Goal: Information Seeking & Learning: Learn about a topic

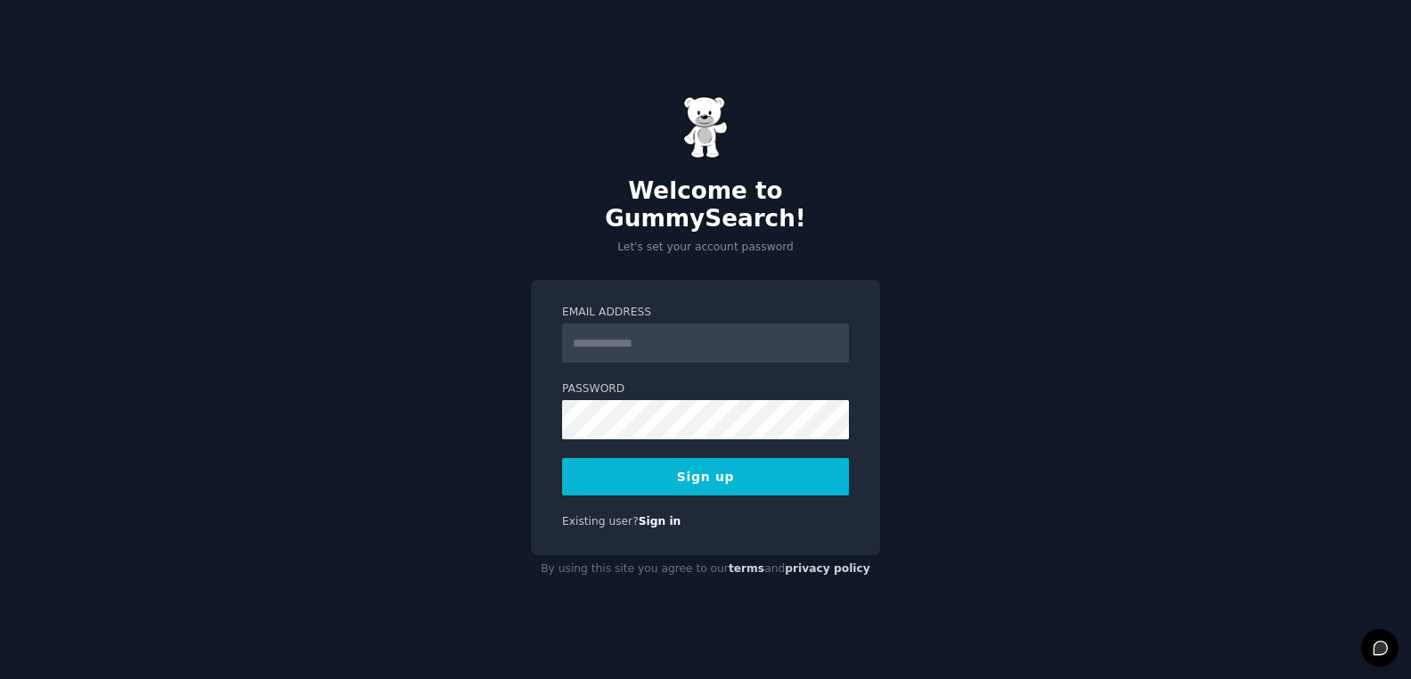
click at [682, 323] on input "Email Address" at bounding box center [705, 342] width 287 height 39
type input "**********"
click at [710, 462] on button "Sign up" at bounding box center [705, 476] width 287 height 37
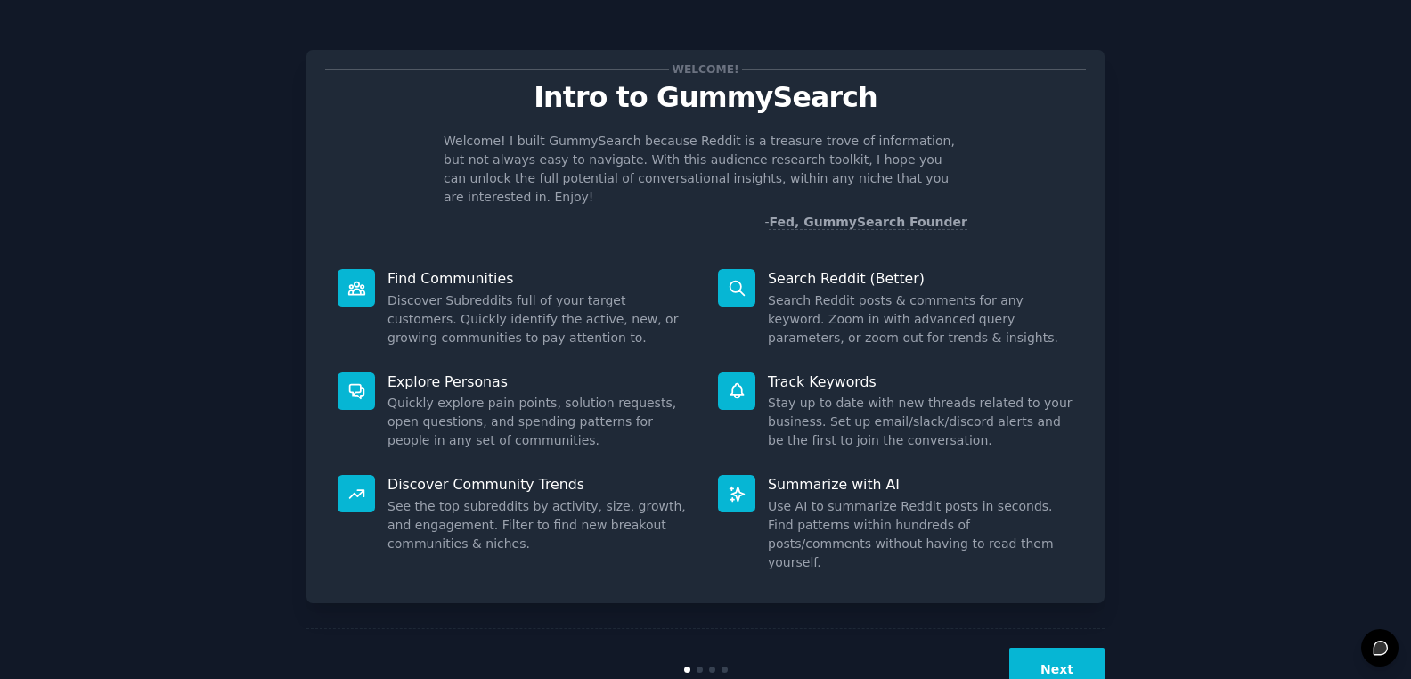
scroll to position [18, 0]
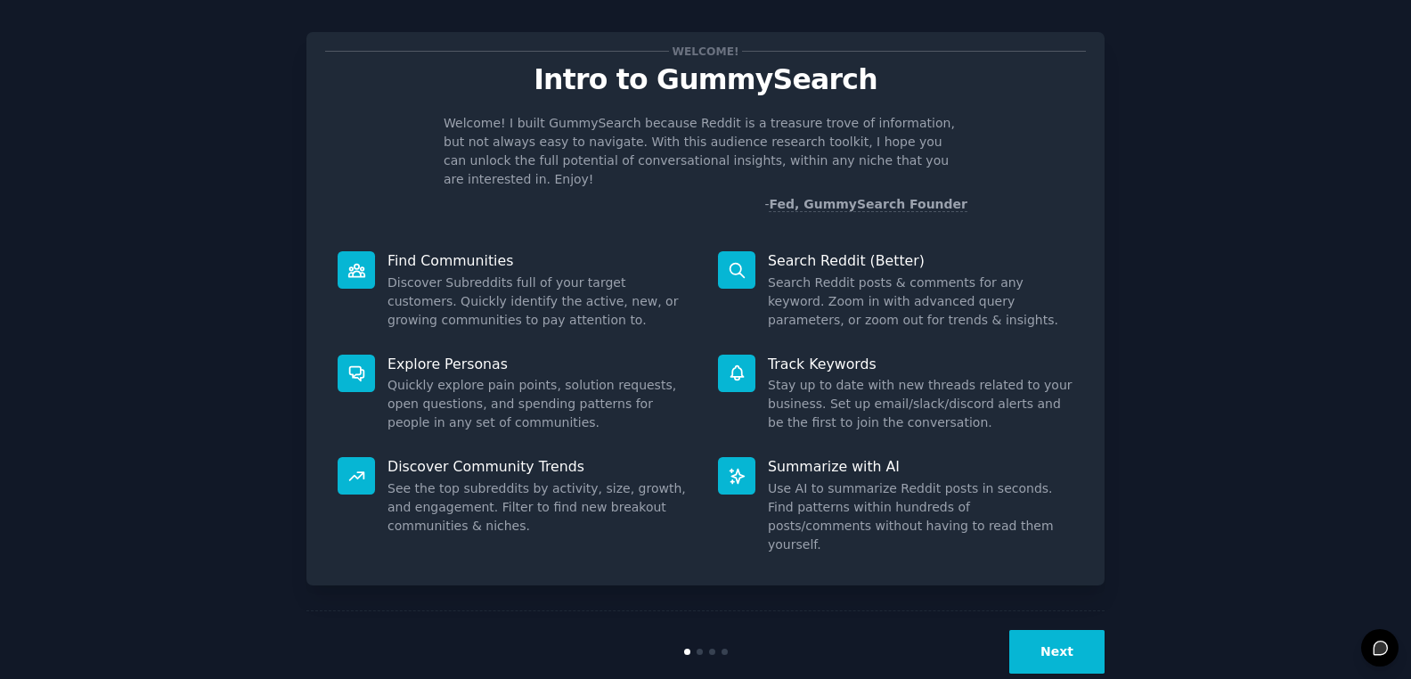
click at [1052, 630] on button "Next" at bounding box center [1056, 652] width 95 height 44
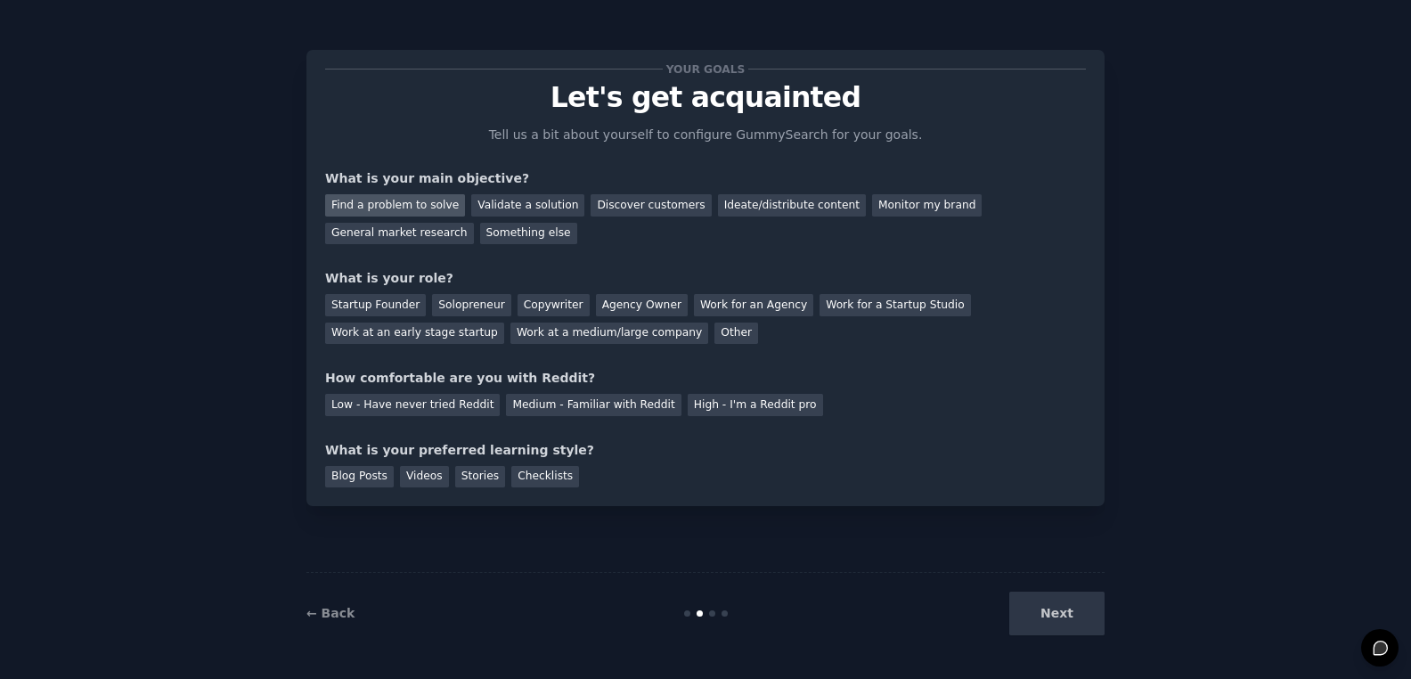
click at [408, 201] on div "Find a problem to solve" at bounding box center [395, 205] width 140 height 22
click at [715, 336] on div "Other" at bounding box center [737, 334] width 44 height 22
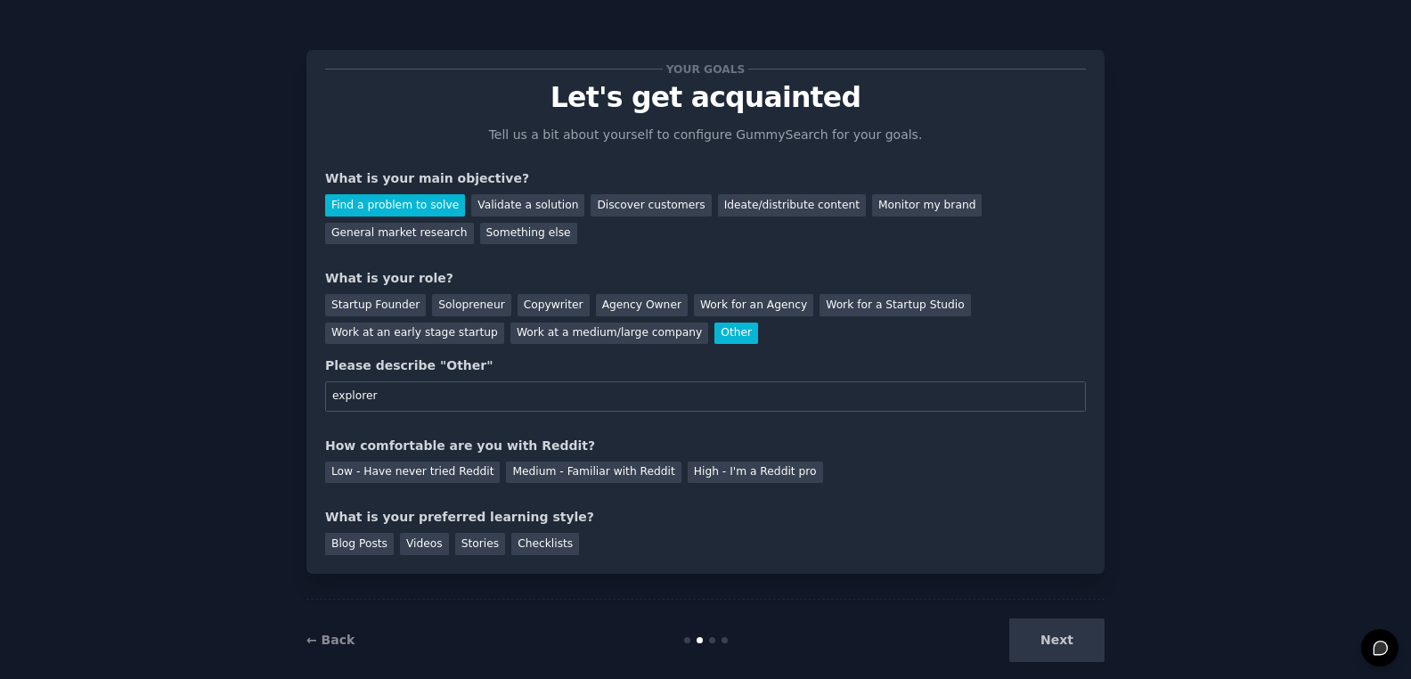
scroll to position [26, 0]
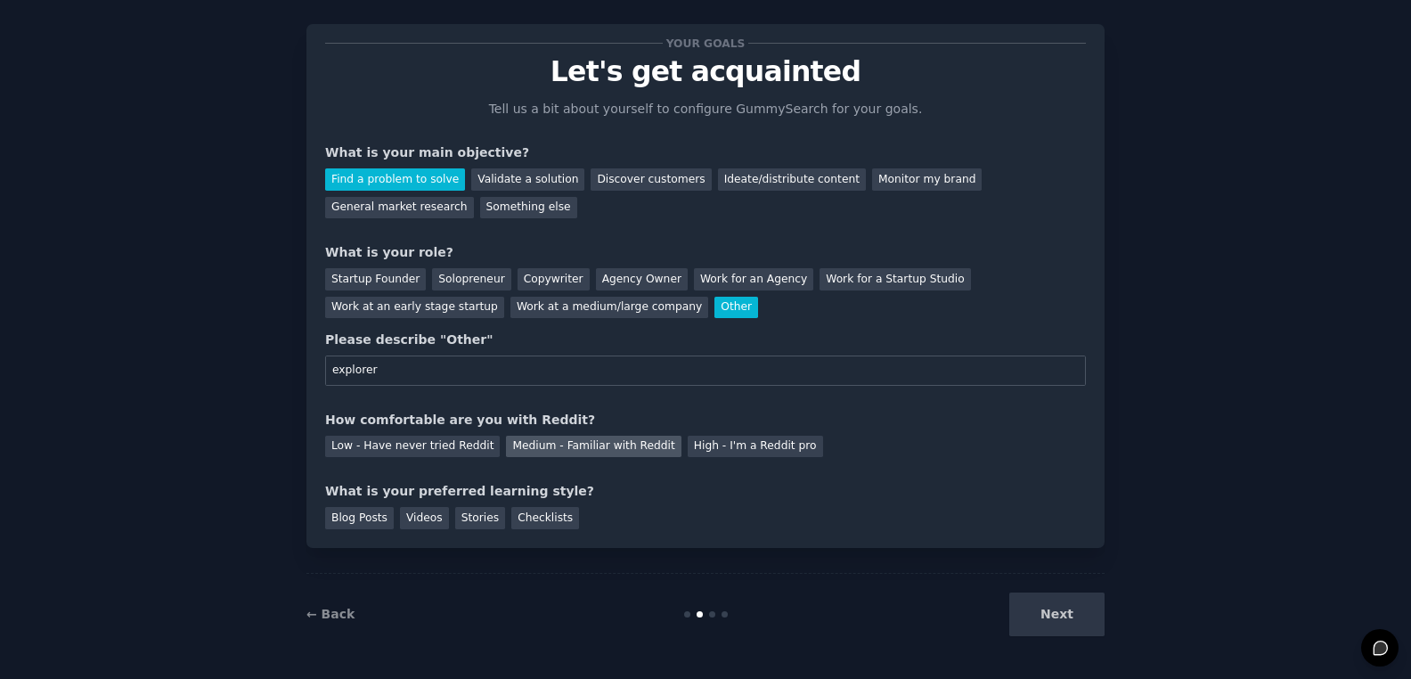
type input "explorer"
click at [556, 445] on div "Medium - Familiar with Reddit" at bounding box center [593, 447] width 175 height 22
click at [415, 519] on div "Videos" at bounding box center [424, 518] width 49 height 22
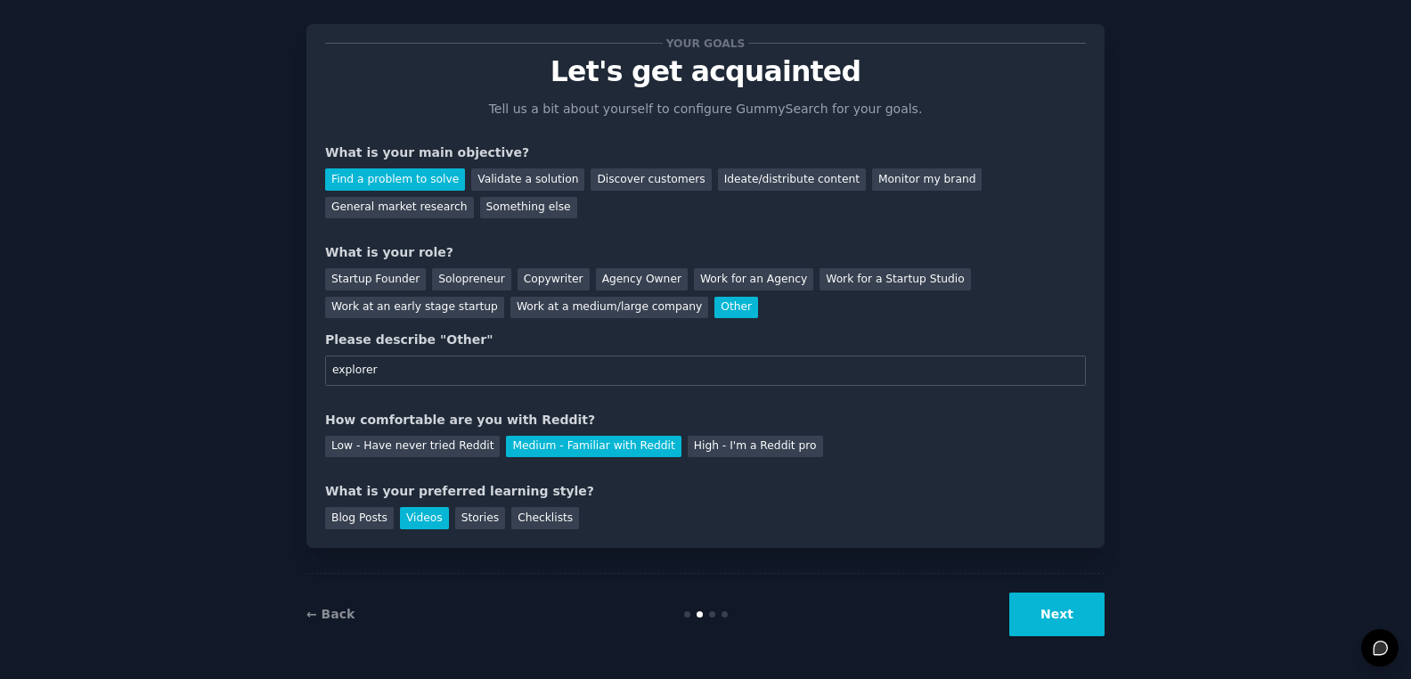
click at [1044, 609] on button "Next" at bounding box center [1056, 614] width 95 height 44
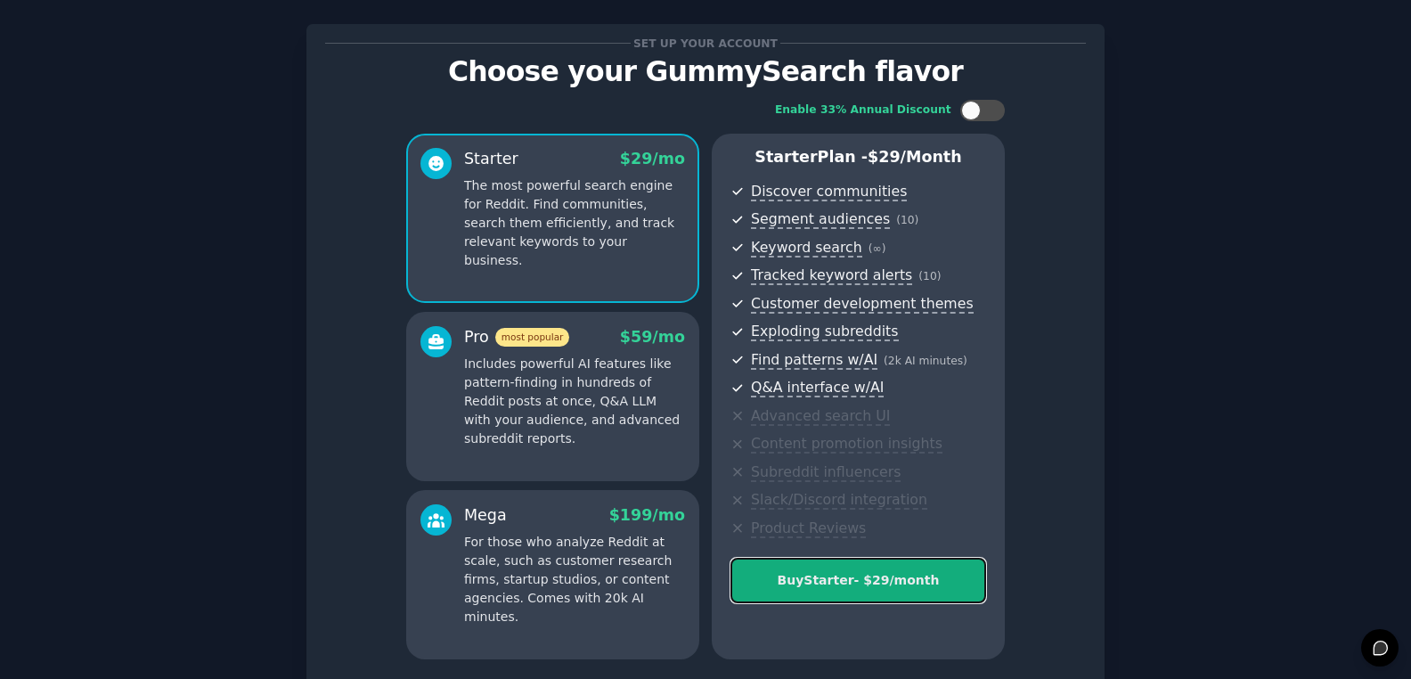
click at [835, 577] on div "Buy Starter - $ 29 /month" at bounding box center [858, 580] width 254 height 19
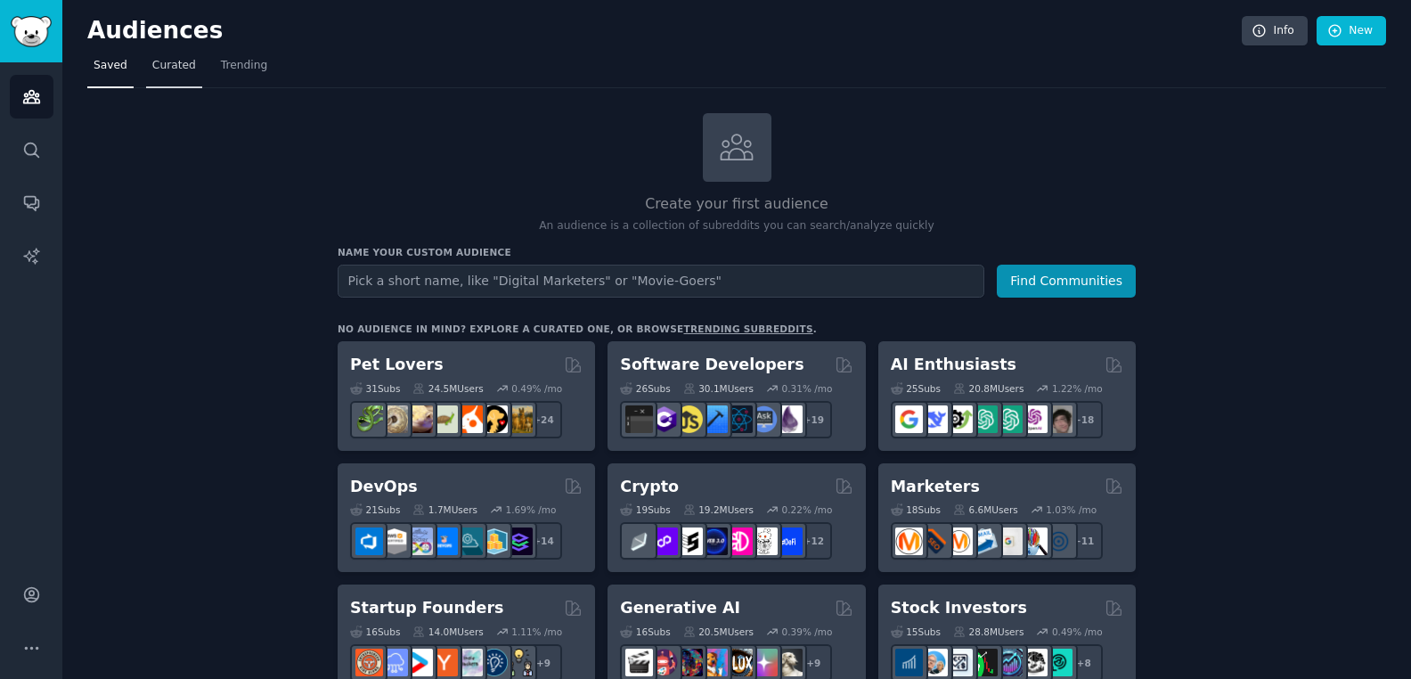
click at [172, 71] on span "Curated" at bounding box center [174, 66] width 44 height 16
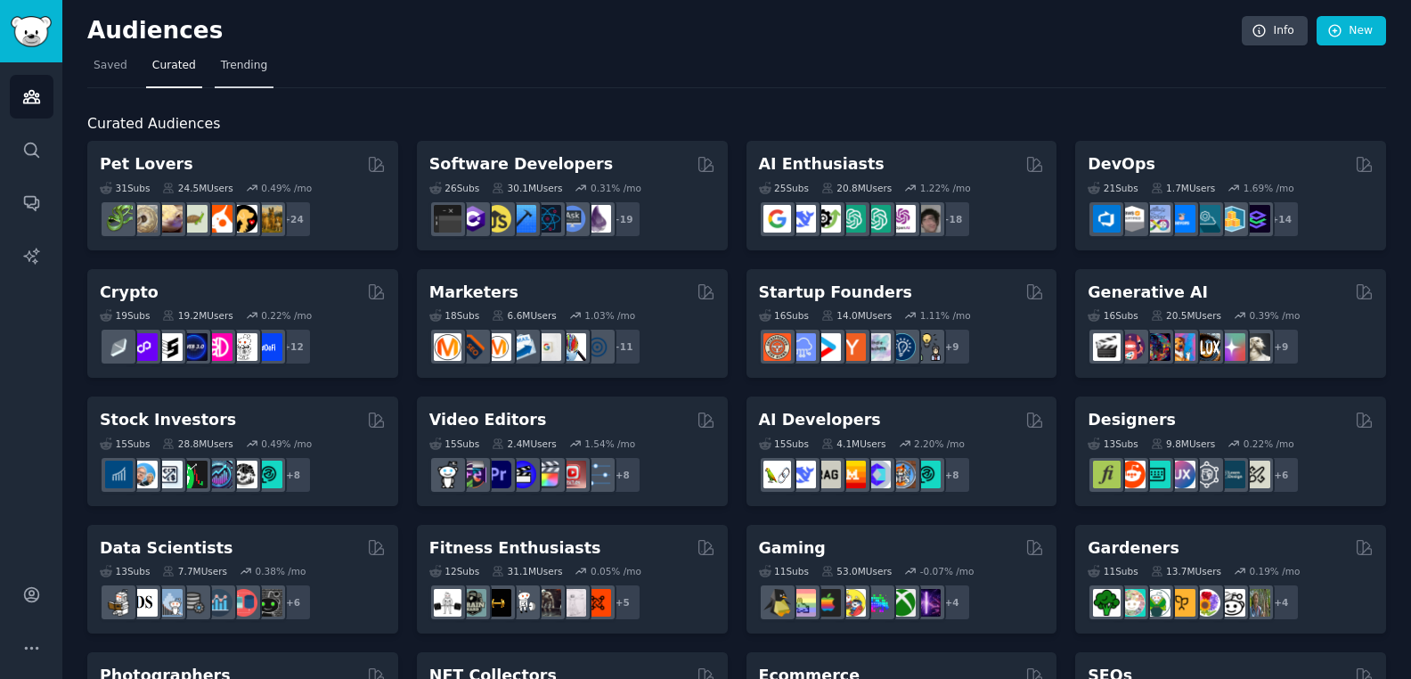
click at [229, 61] on span "Trending" at bounding box center [244, 66] width 46 height 16
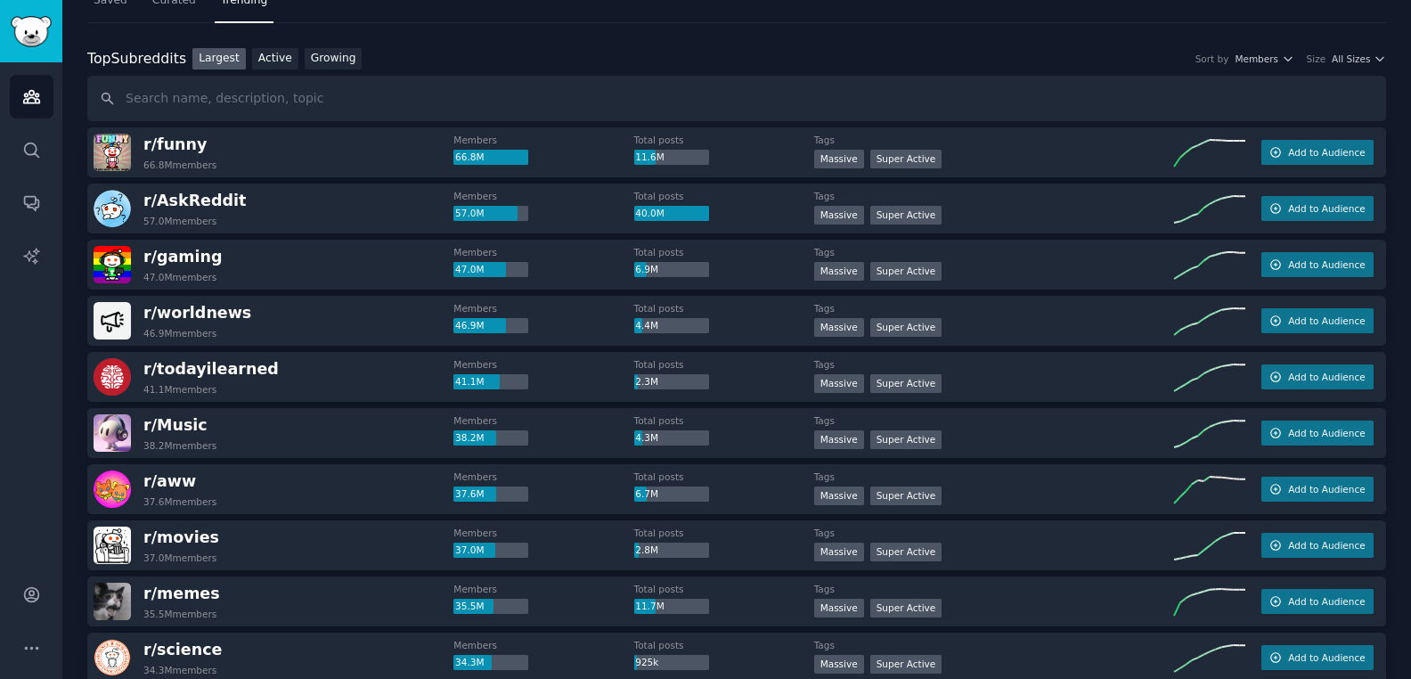
scroll to position [69, 0]
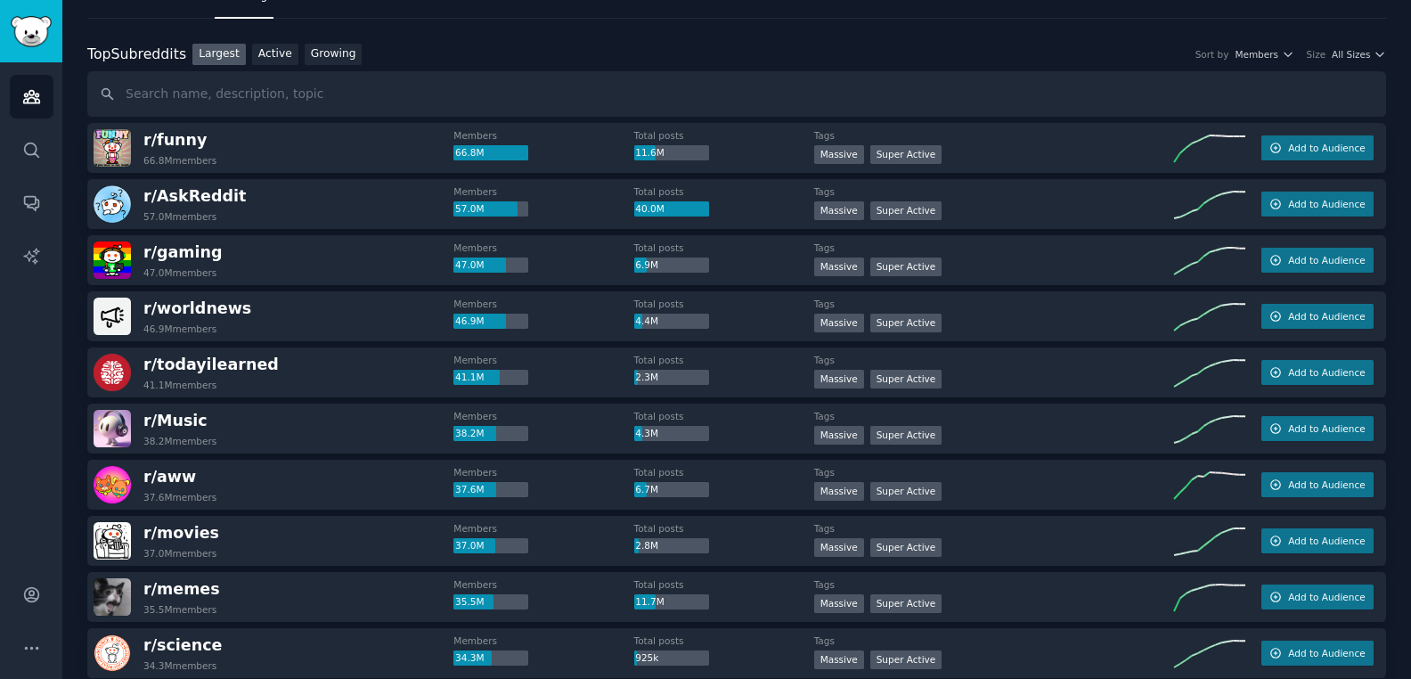
click at [136, 59] on div "Top Subreddits" at bounding box center [136, 55] width 99 height 22
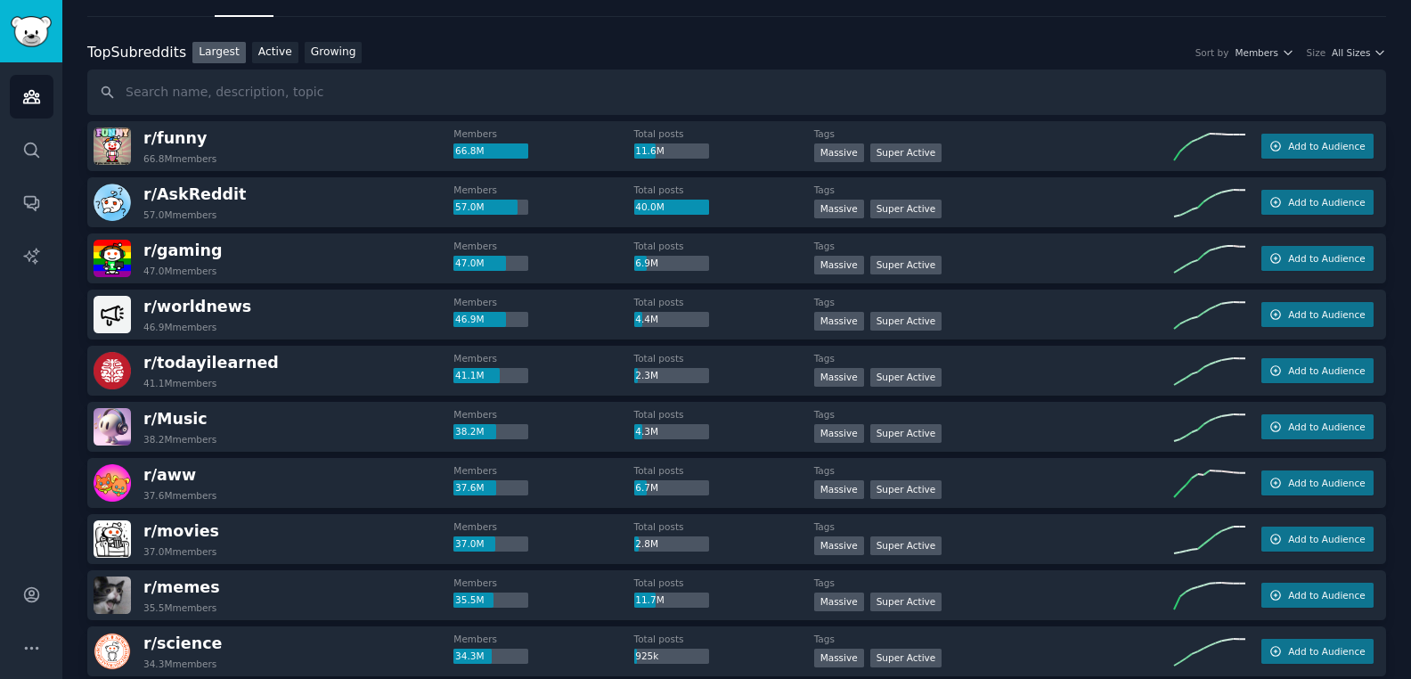
scroll to position [0, 0]
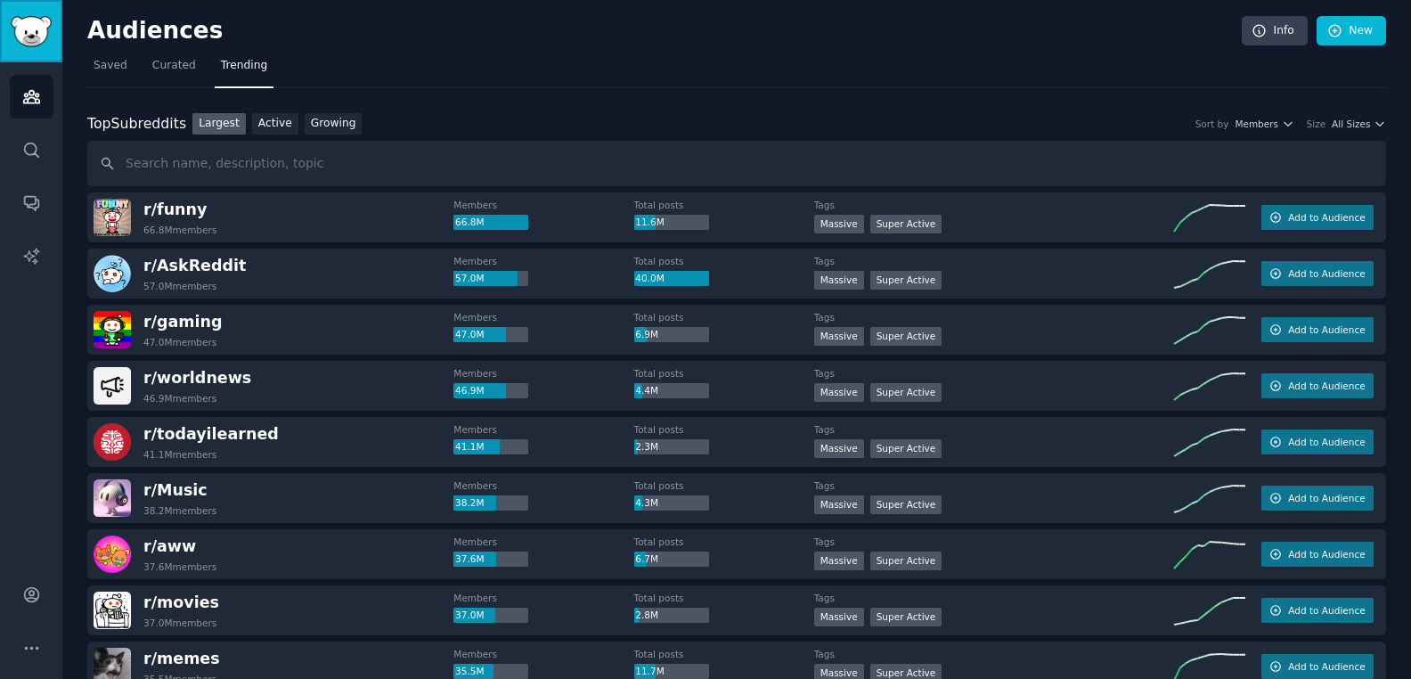
click at [33, 37] on img "Sidebar" at bounding box center [31, 31] width 41 height 31
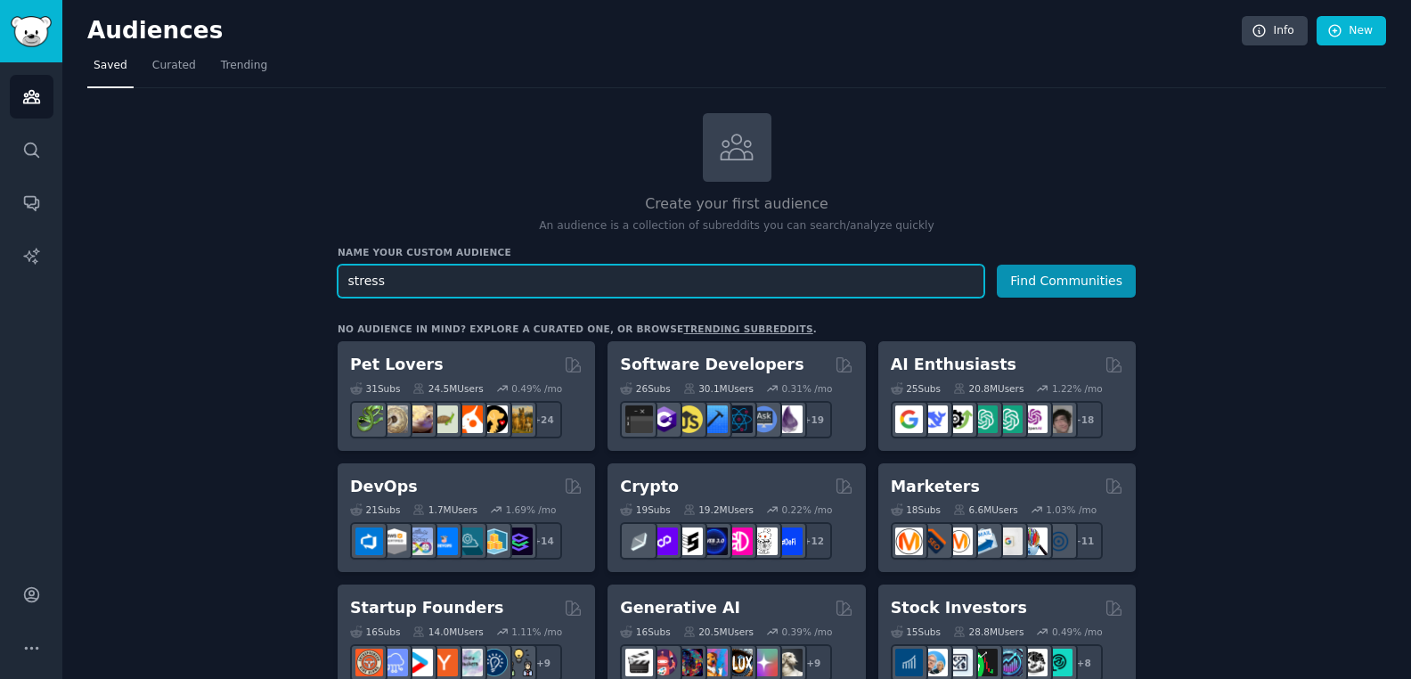
type input "stress"
click at [997, 265] on button "Find Communities" at bounding box center [1066, 281] width 139 height 33
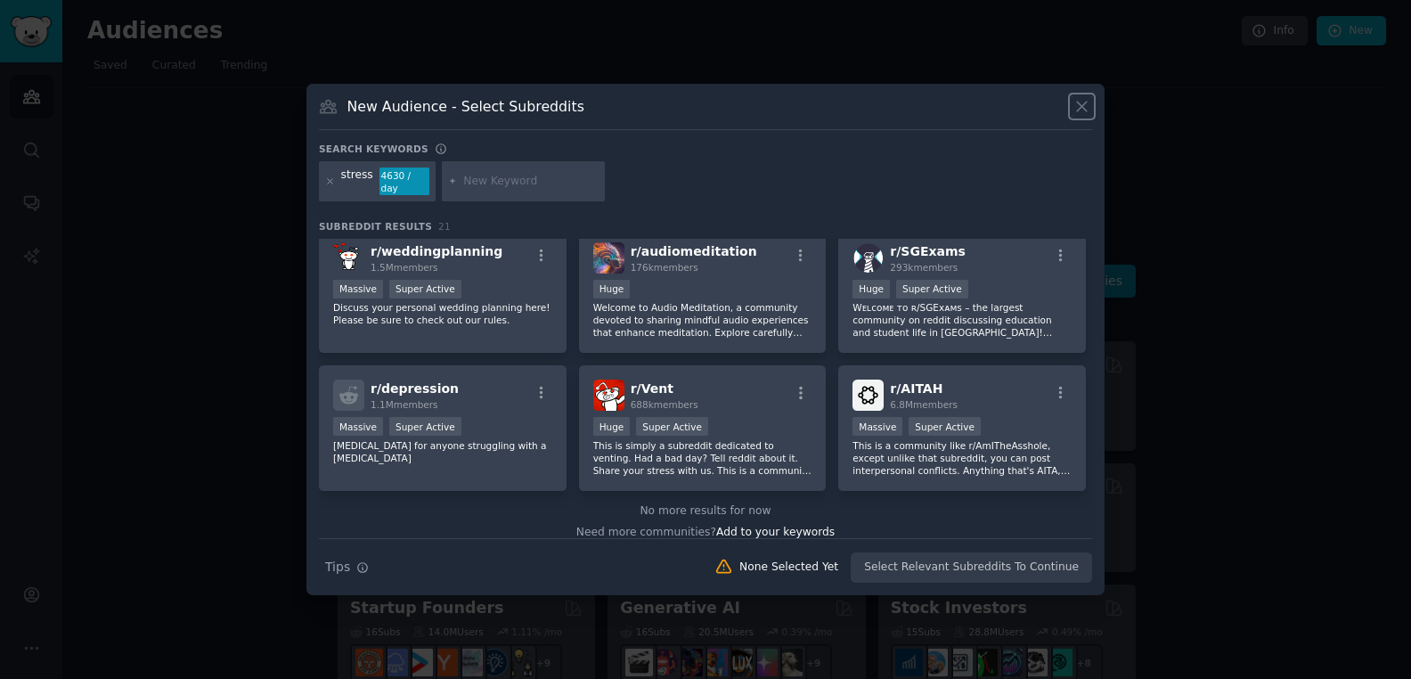
scroll to position [714, 0]
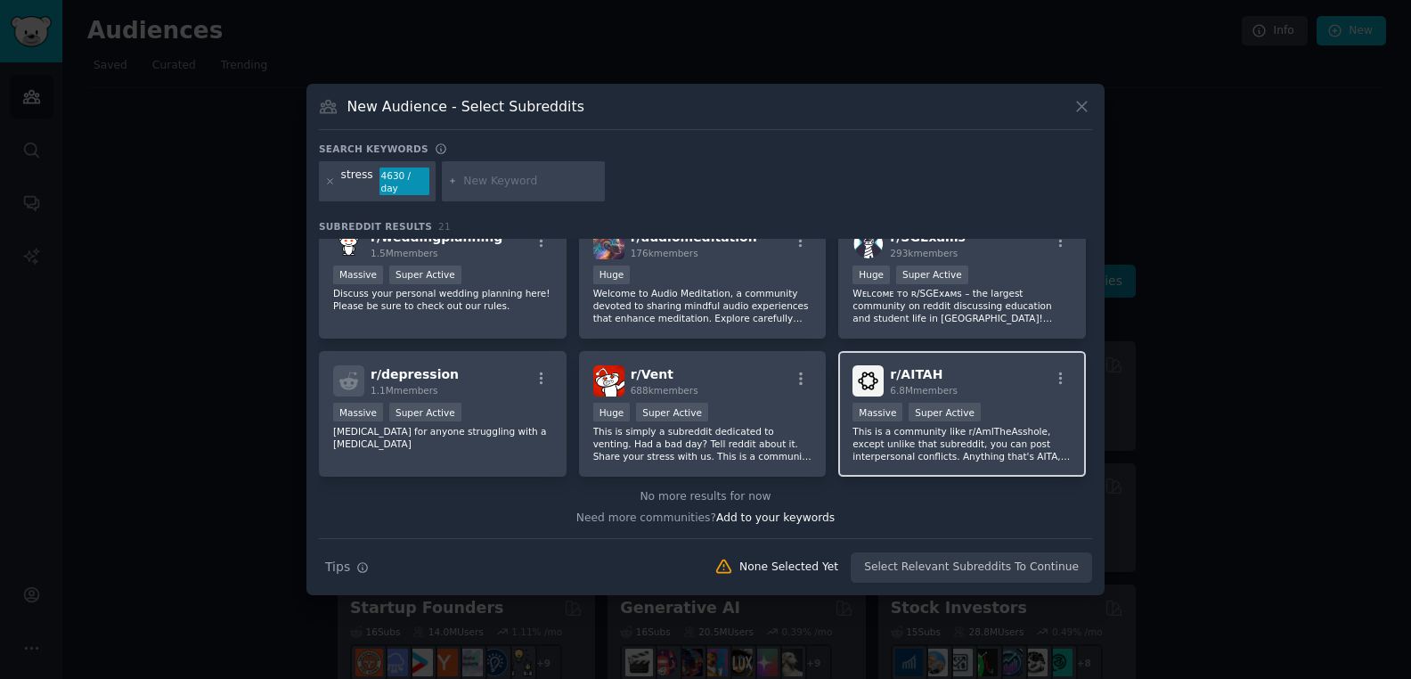
click at [1016, 389] on div "r/ AITAH 6.8M members" at bounding box center [962, 380] width 219 height 31
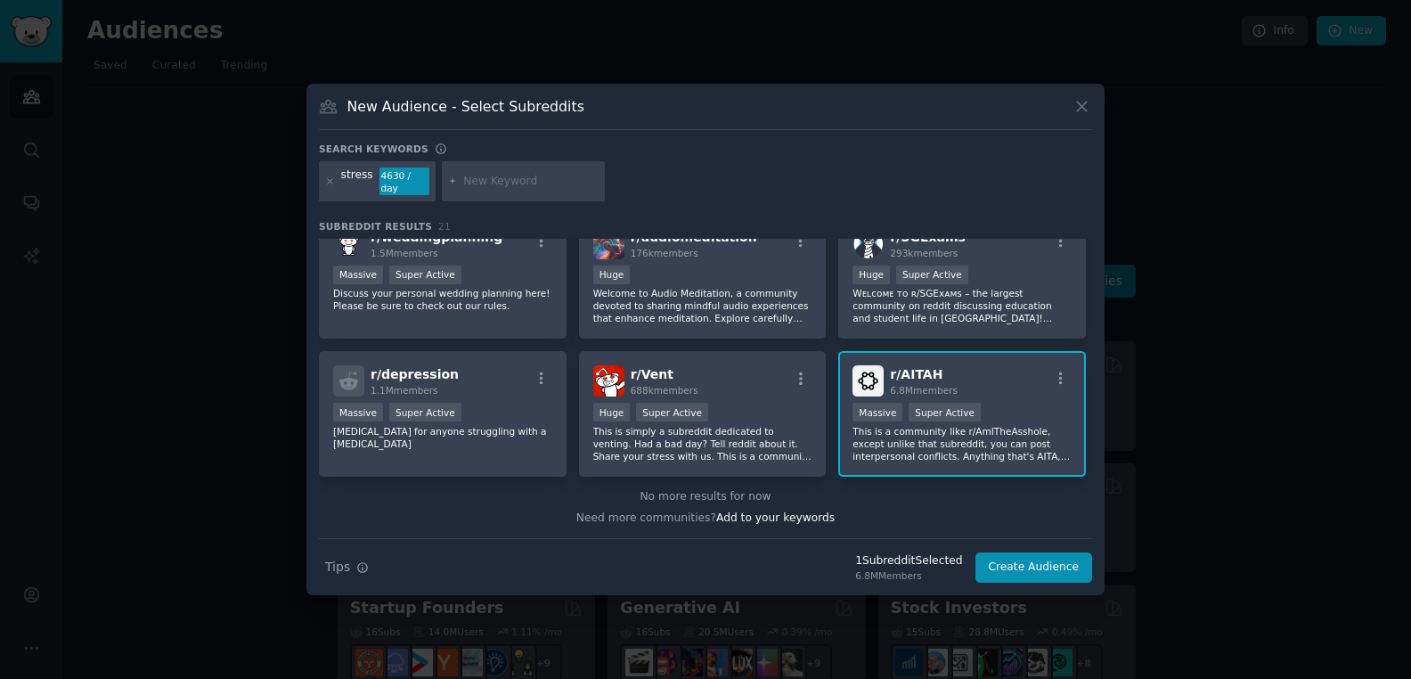
click at [935, 445] on p "This is a community like r/AmITheAsshole, except unlike that subreddit, you can…" at bounding box center [962, 443] width 219 height 37
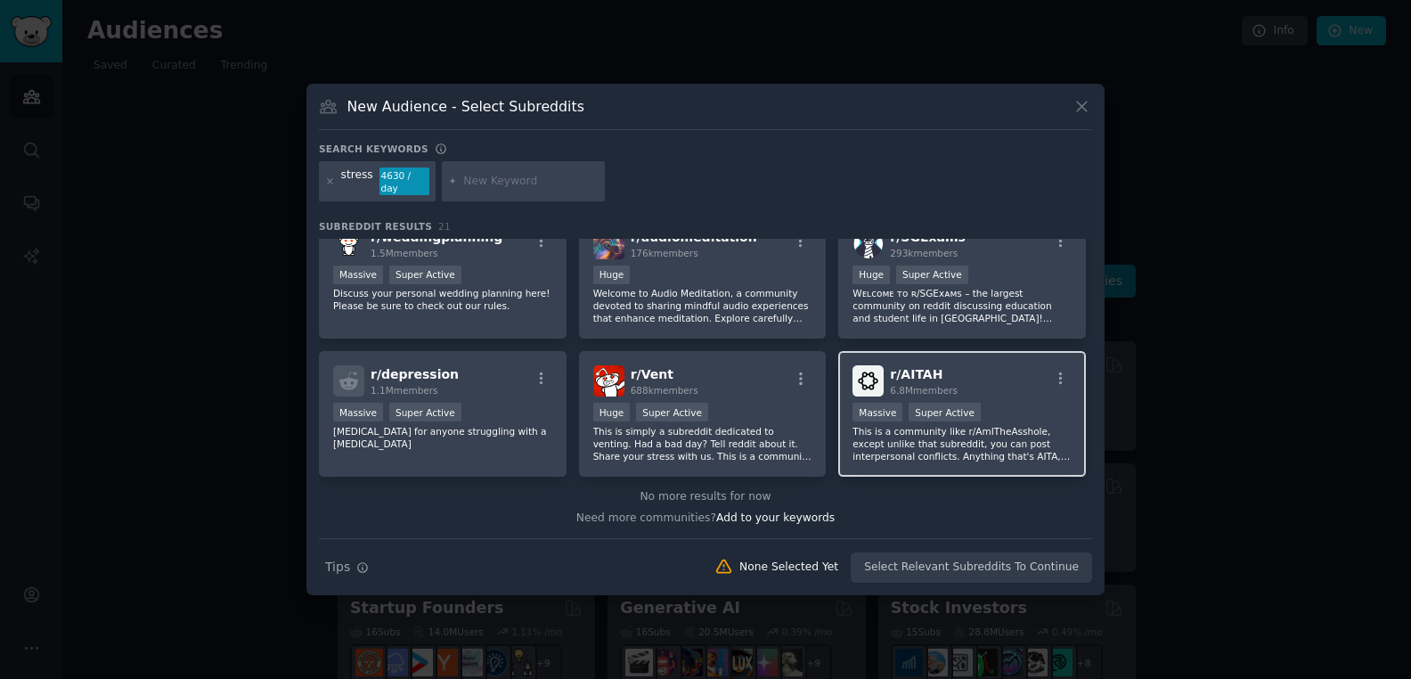
click at [935, 445] on p "This is a community like r/AmITheAsshole, except unlike that subreddit, you can…" at bounding box center [962, 443] width 219 height 37
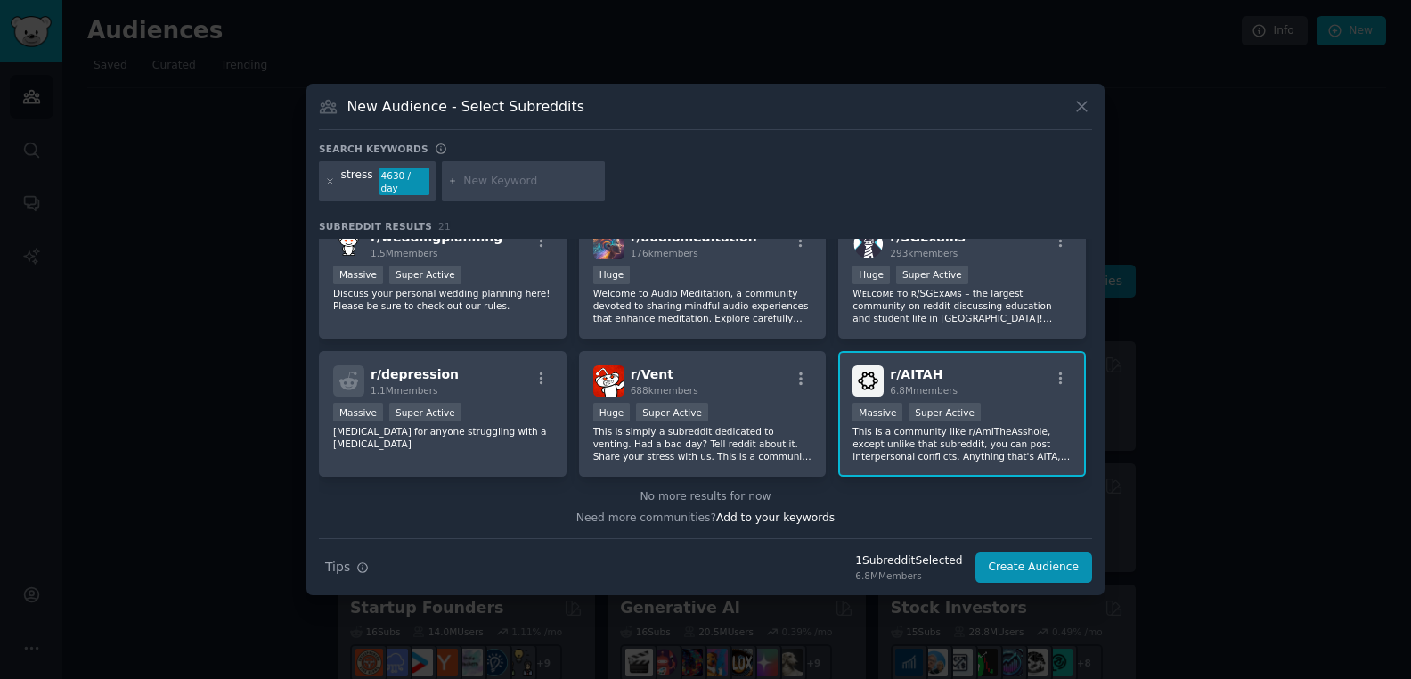
click at [893, 368] on span "r/ AITAH" at bounding box center [916, 374] width 53 height 14
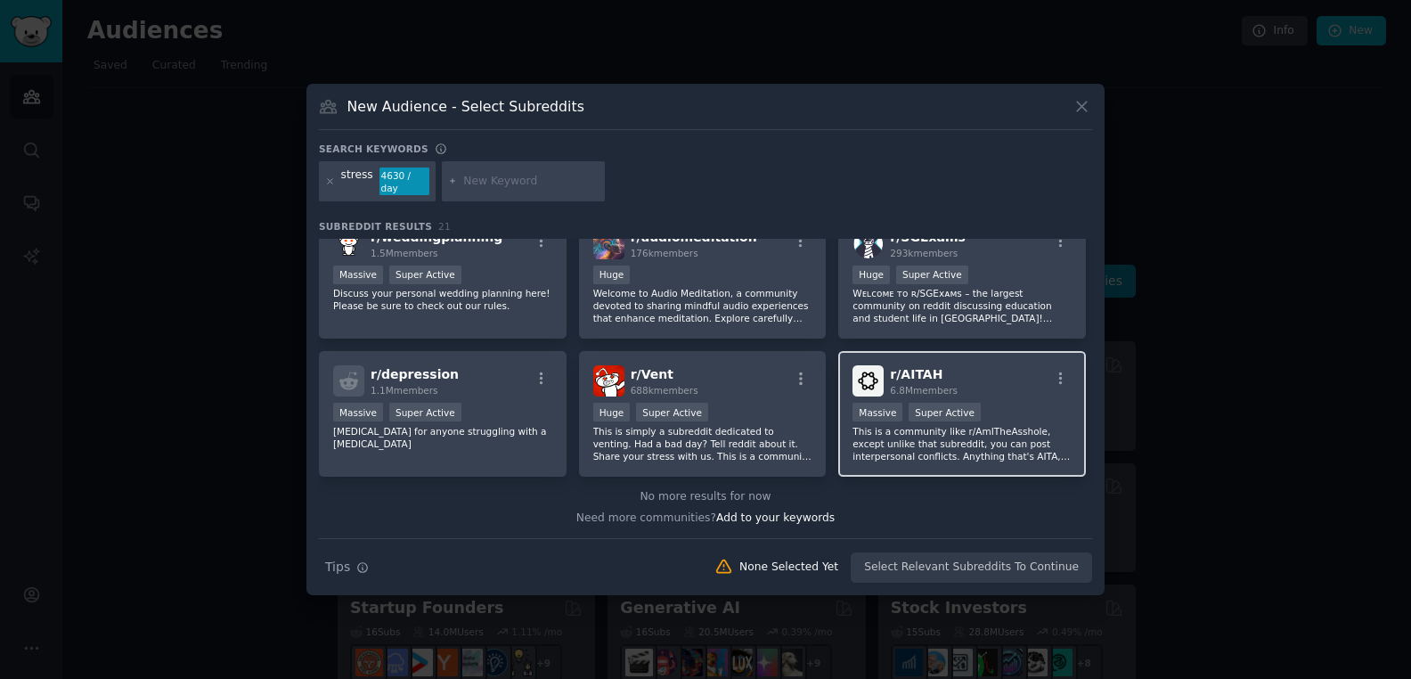
click at [896, 370] on span "r/ AITAH" at bounding box center [916, 374] width 53 height 14
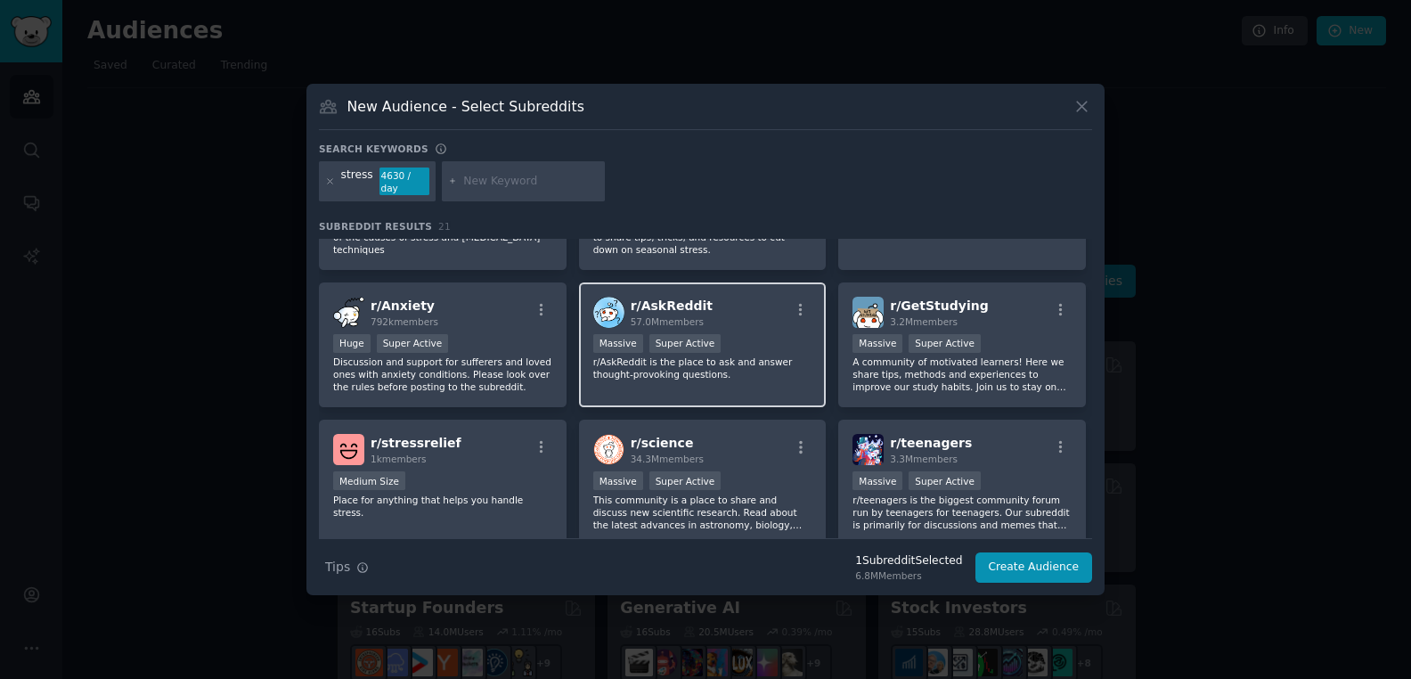
scroll to position [120, 0]
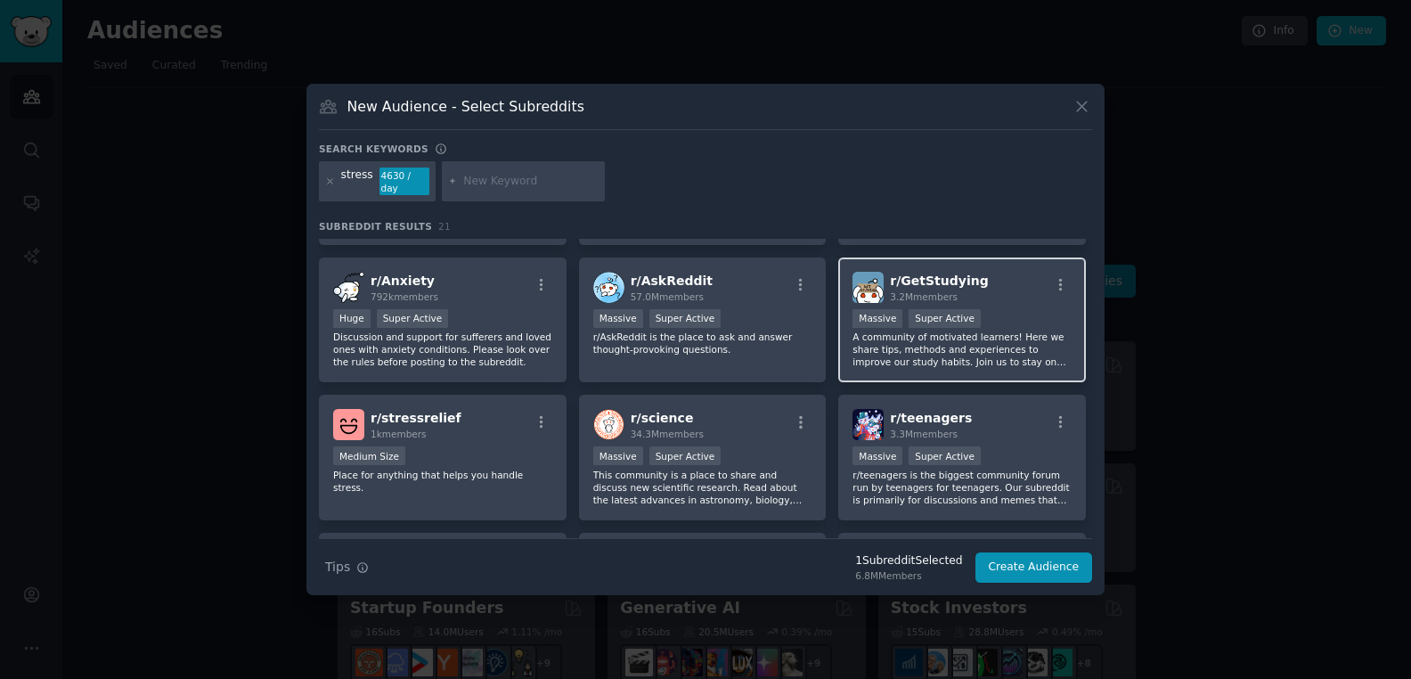
click at [1007, 296] on div "r/ GetStudying 3.2M members" at bounding box center [962, 287] width 219 height 31
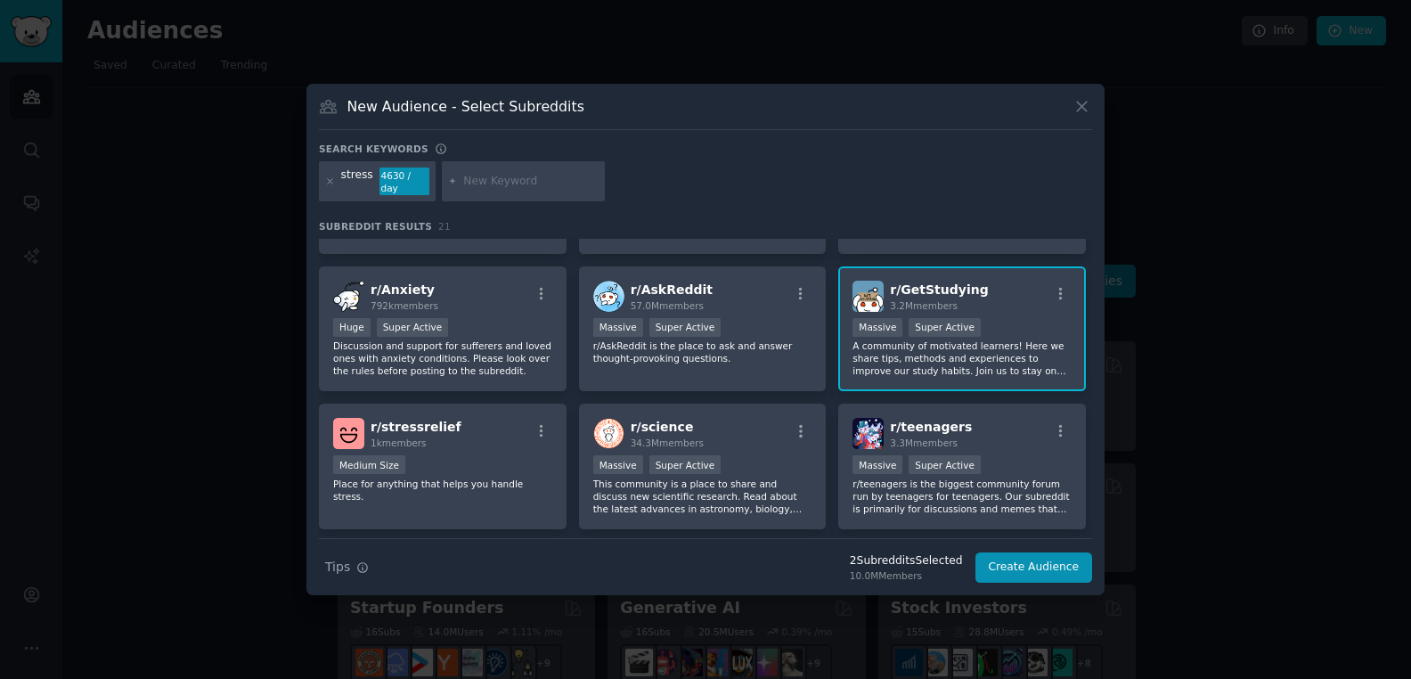
scroll to position [102, 0]
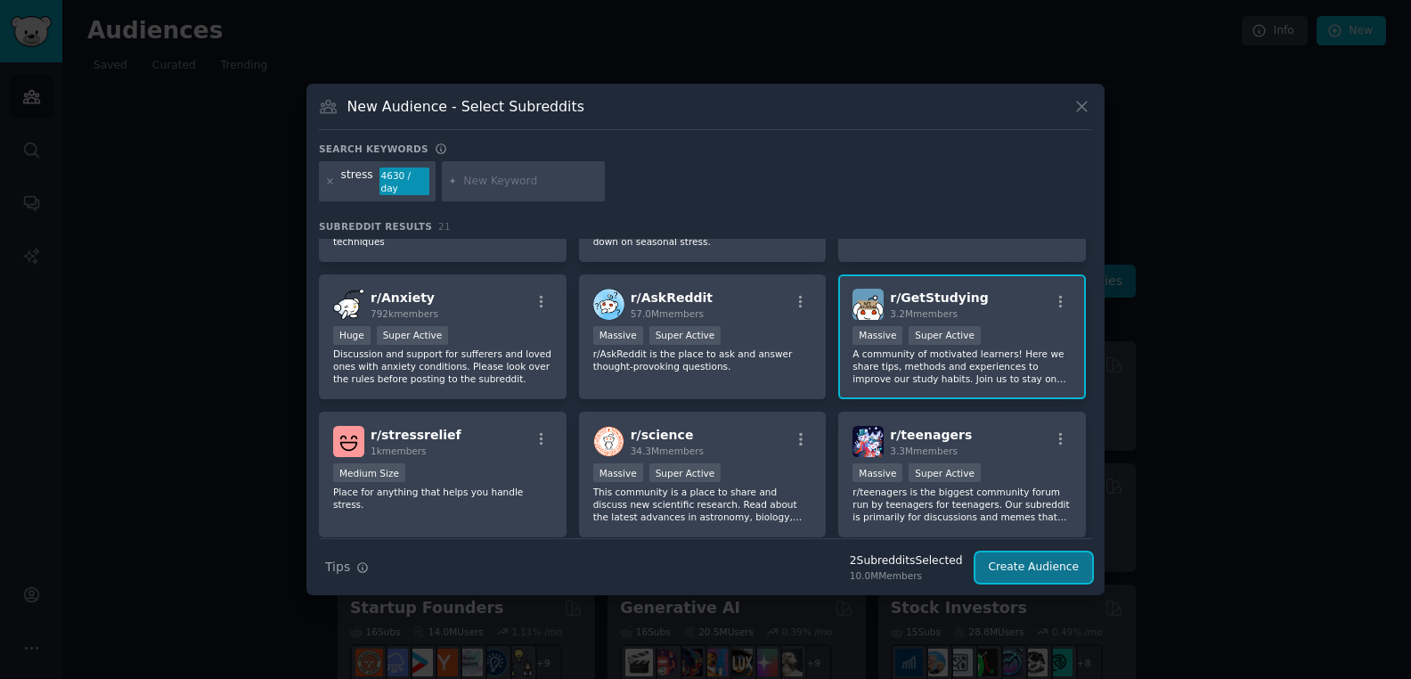
click at [1023, 563] on button "Create Audience" at bounding box center [1035, 567] width 118 height 30
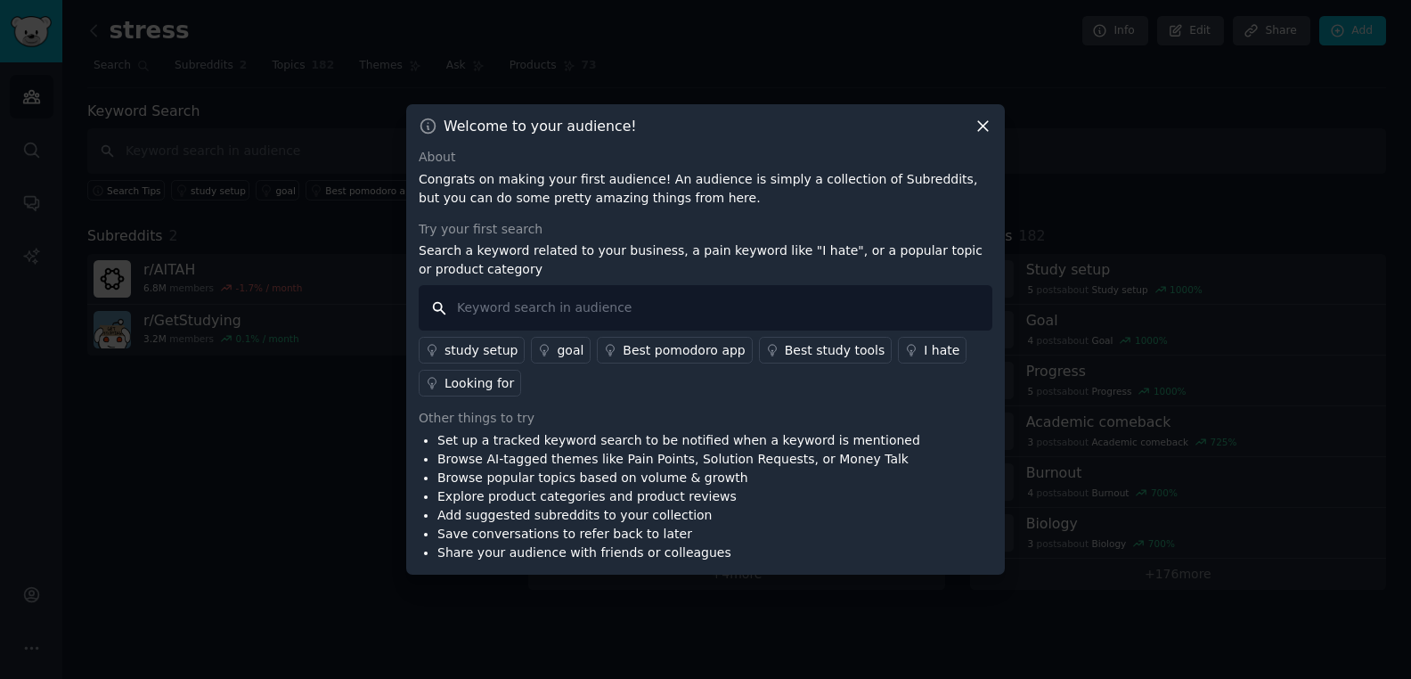
click at [627, 309] on input "text" at bounding box center [706, 307] width 574 height 45
type input "stress reduction"
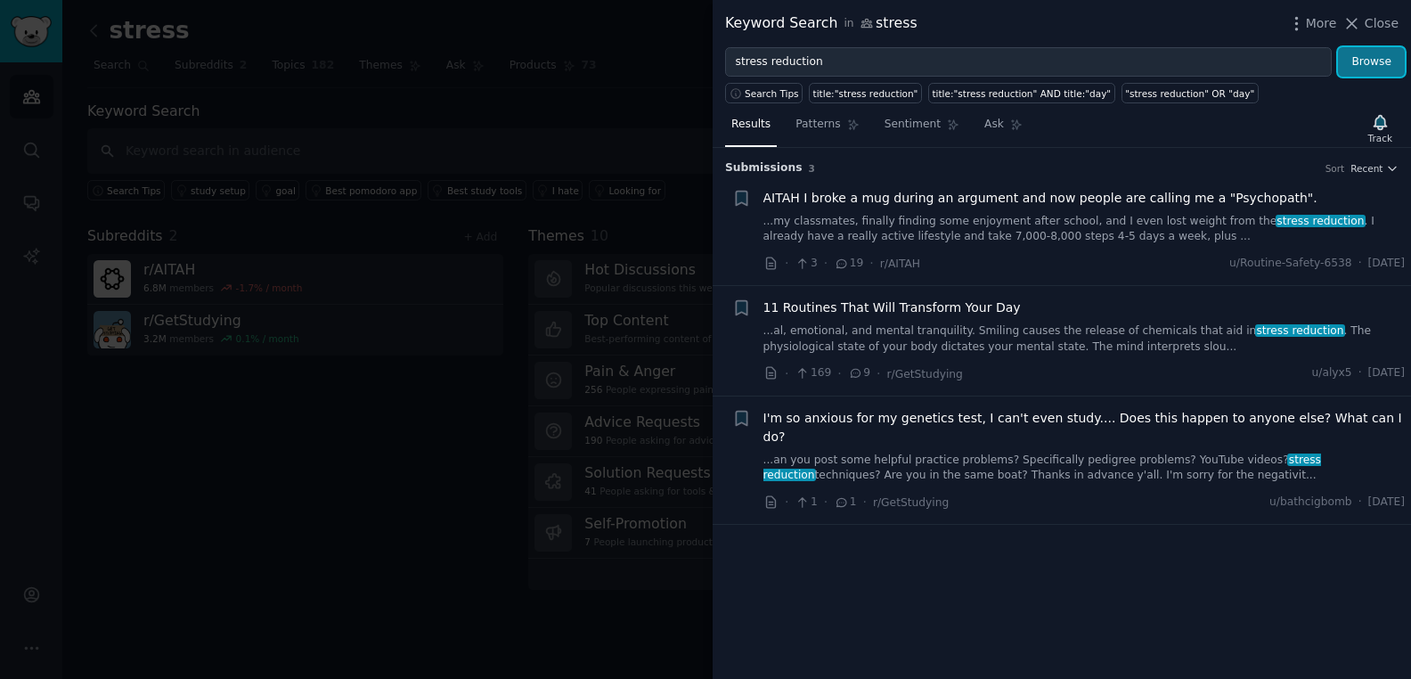
click at [1365, 59] on button "Browse" at bounding box center [1371, 62] width 67 height 30
click at [1352, 23] on icon at bounding box center [1353, 24] width 10 height 10
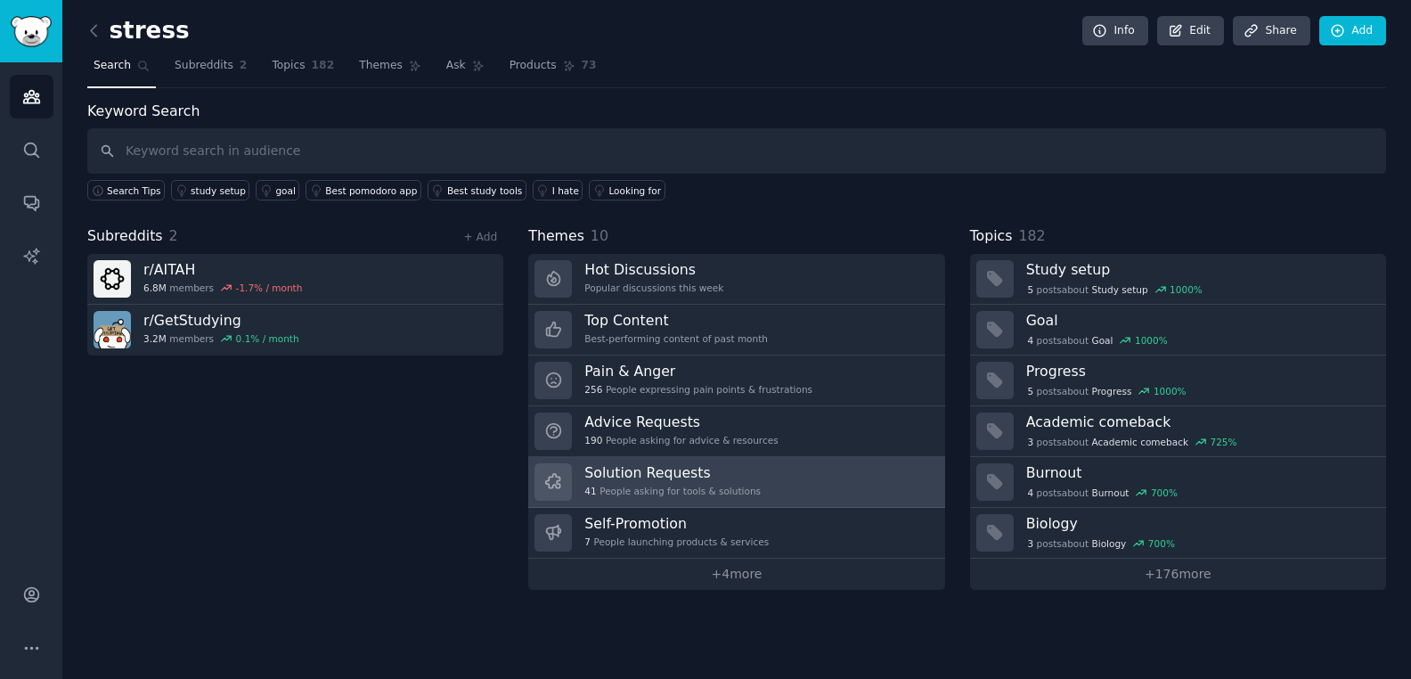
click at [684, 479] on h3 "Solution Requests" at bounding box center [672, 472] width 176 height 19
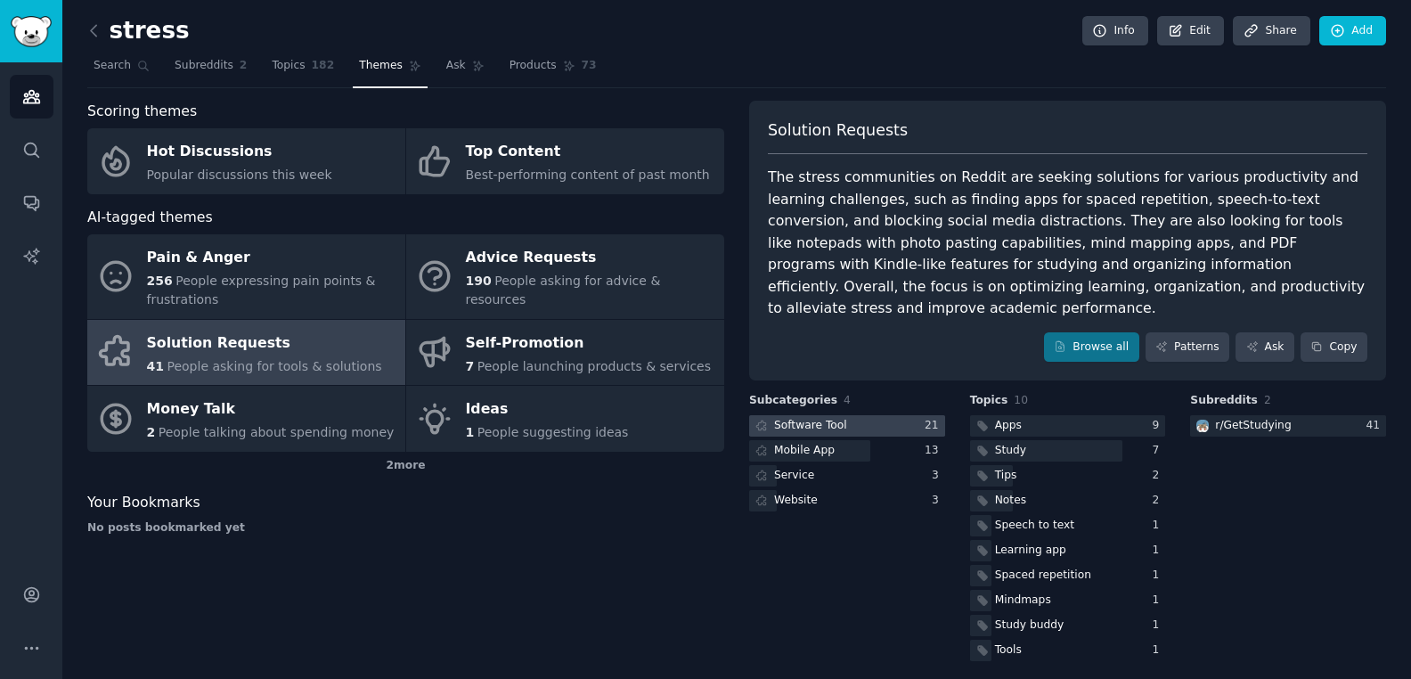
click at [892, 415] on div at bounding box center [847, 426] width 196 height 22
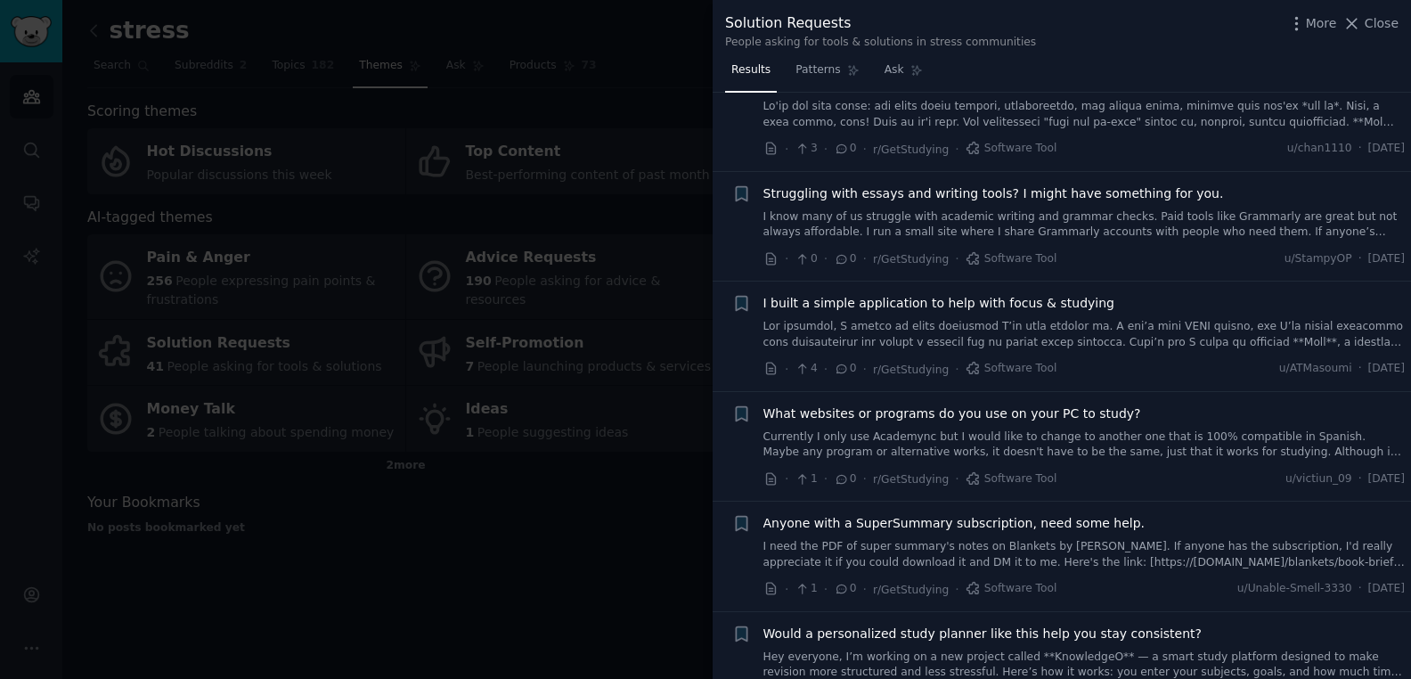
scroll to position [1730, 0]
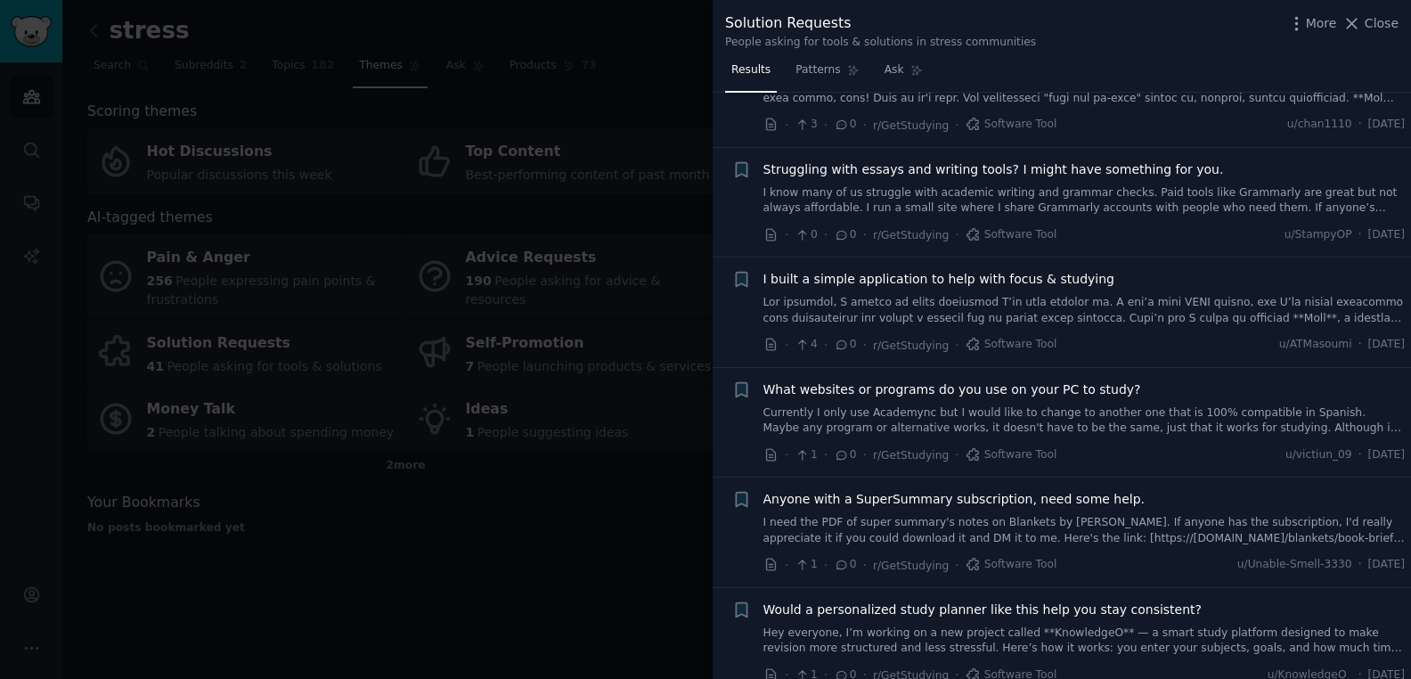
click at [581, 486] on div at bounding box center [705, 339] width 1411 height 679
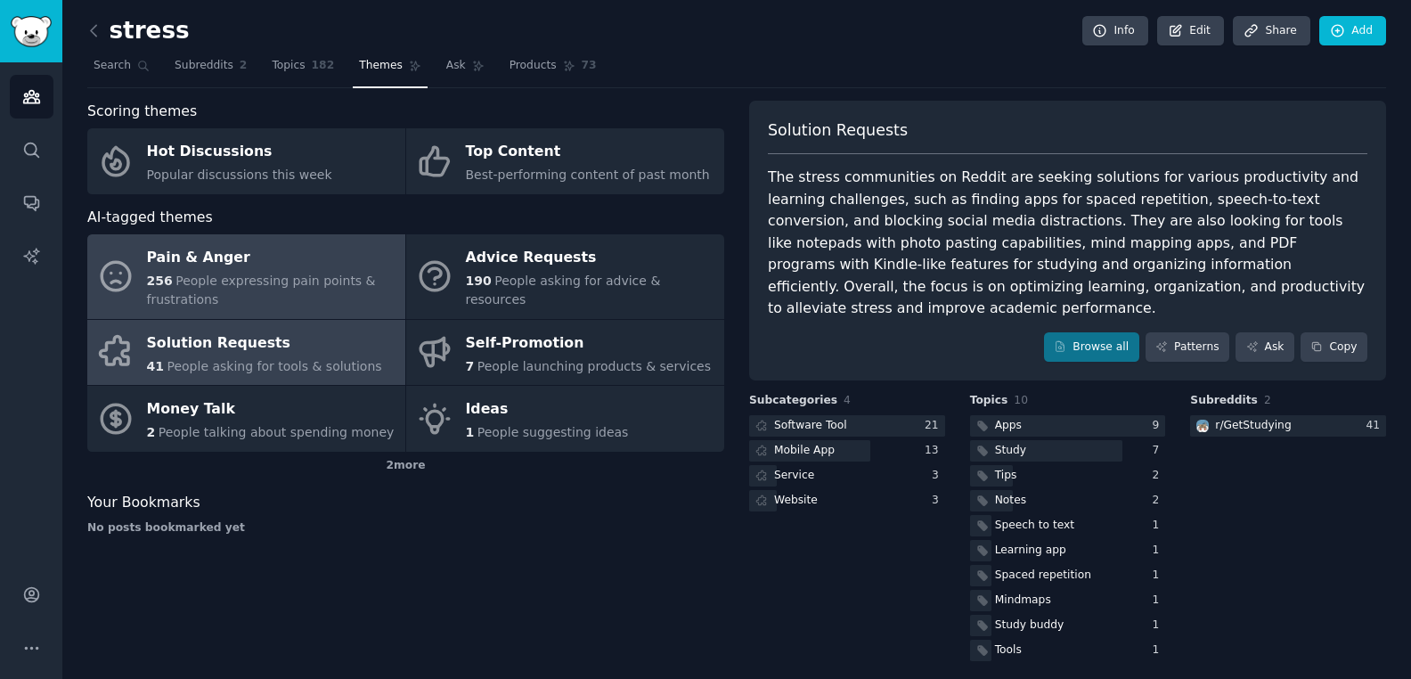
click at [282, 276] on span "People expressing pain points & frustrations" at bounding box center [261, 290] width 229 height 33
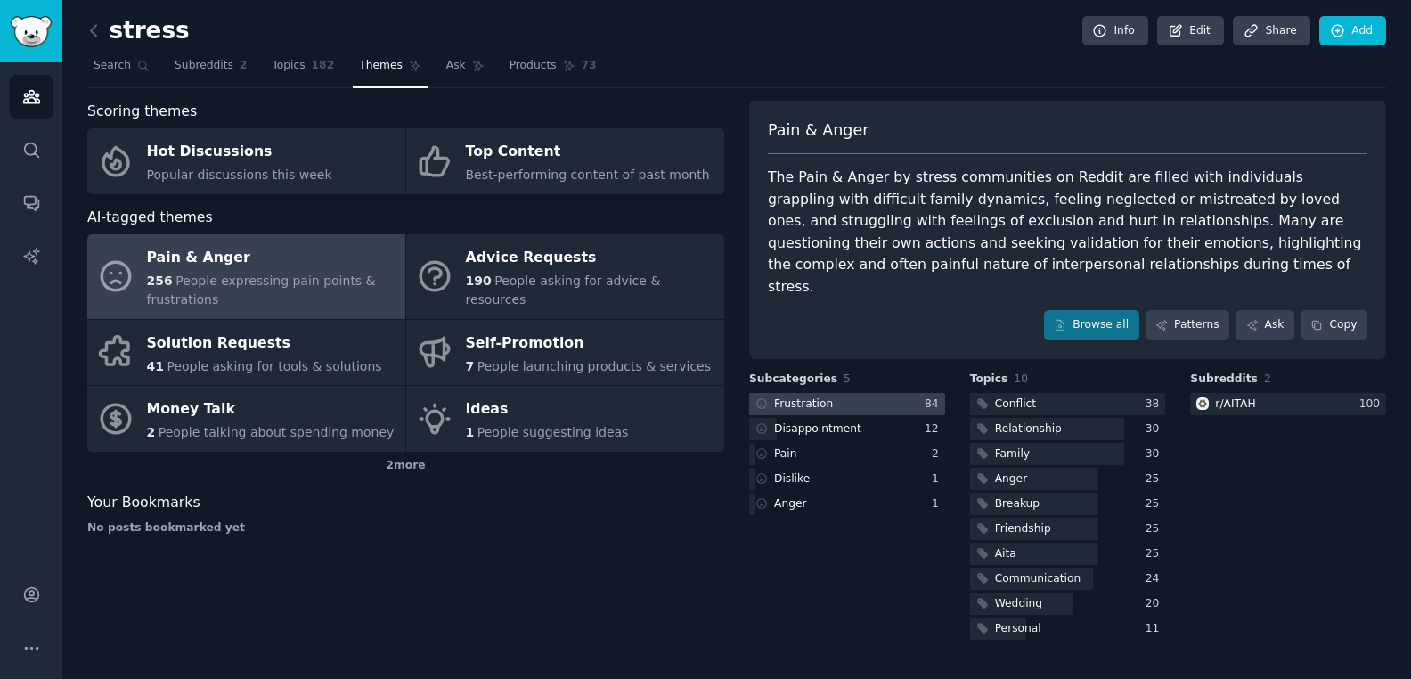
click at [868, 393] on div at bounding box center [847, 404] width 196 height 22
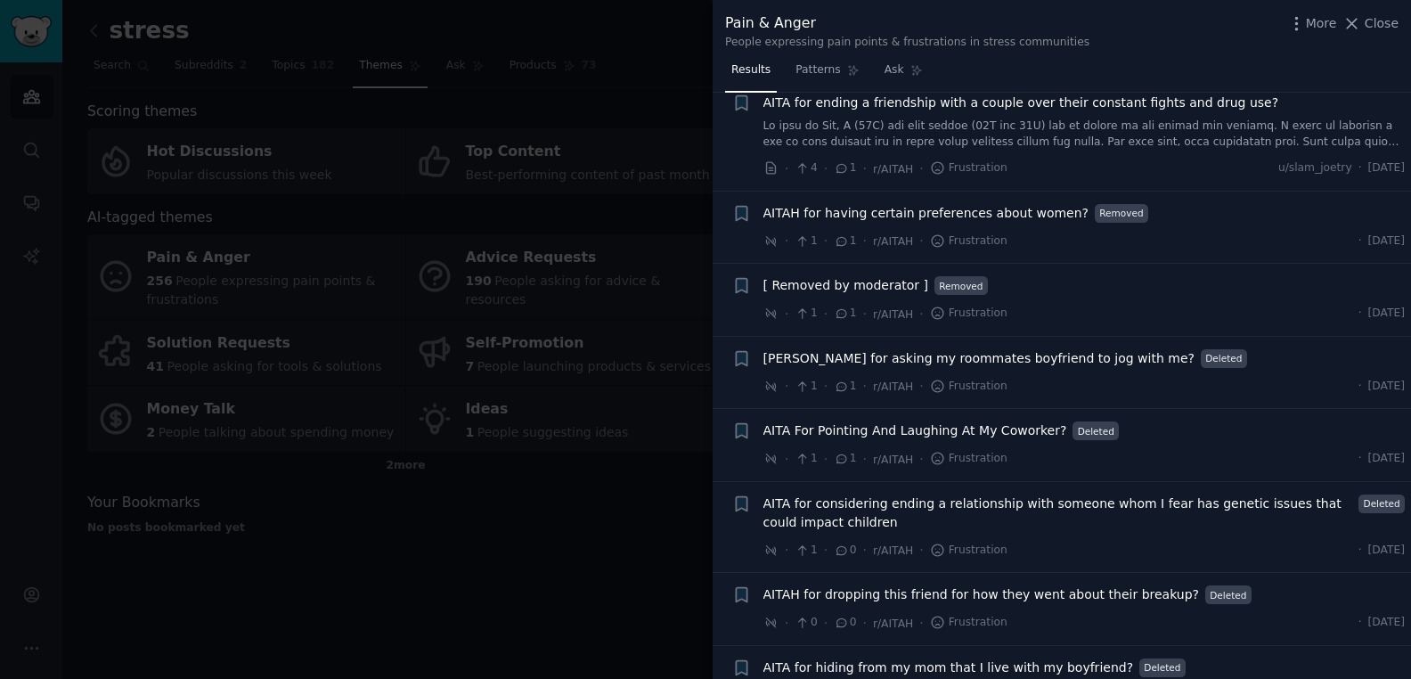
scroll to position [7281, 0]
click at [1358, 24] on icon at bounding box center [1352, 23] width 19 height 19
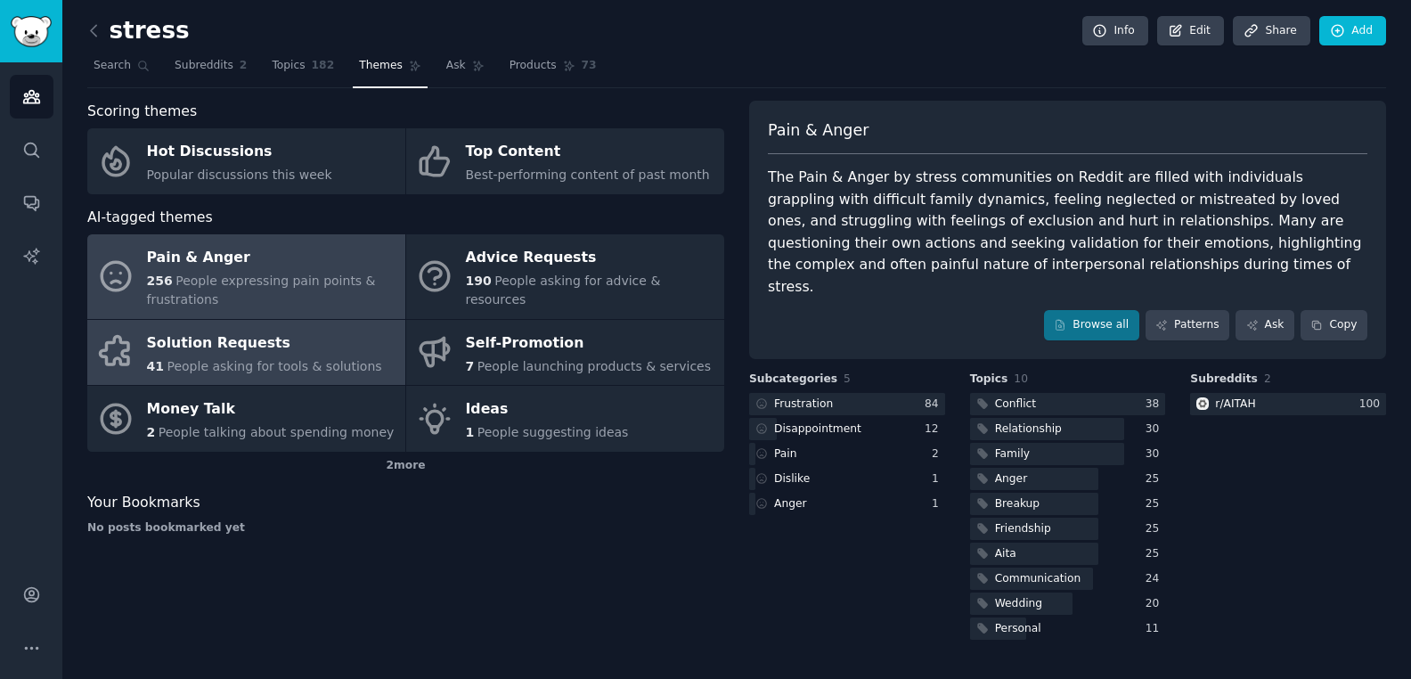
click at [239, 354] on div "Solution Requests" at bounding box center [264, 343] width 235 height 29
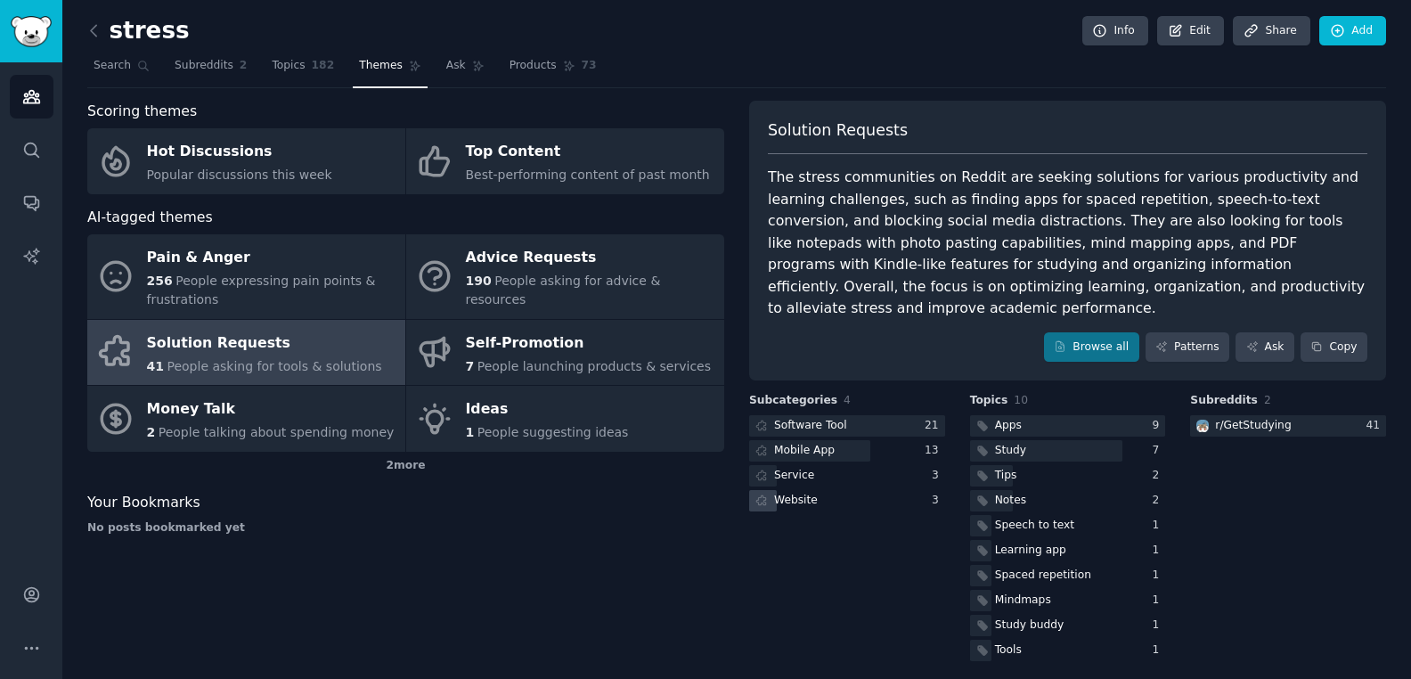
click at [810, 493] on div "Website" at bounding box center [796, 501] width 44 height 16
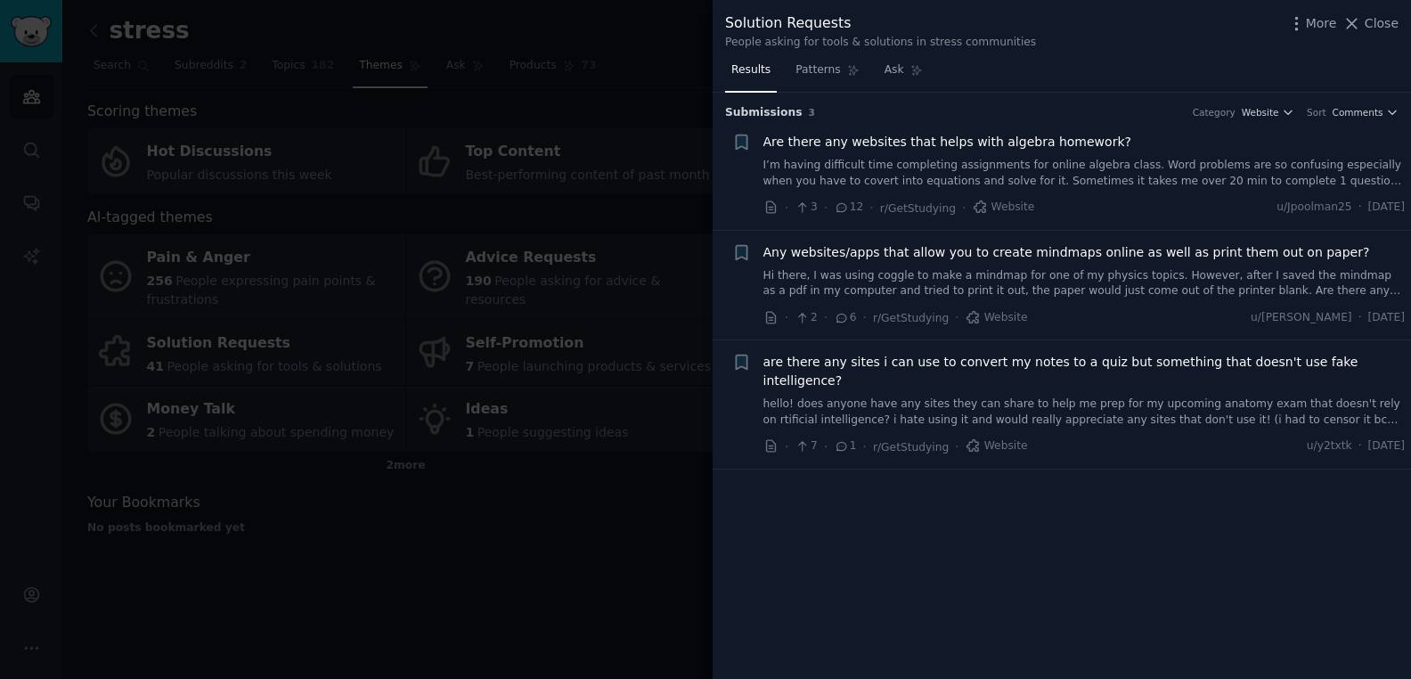
click at [971, 361] on span "are there any sites i can use to convert my notes to a quiz but something that …" at bounding box center [1085, 371] width 642 height 37
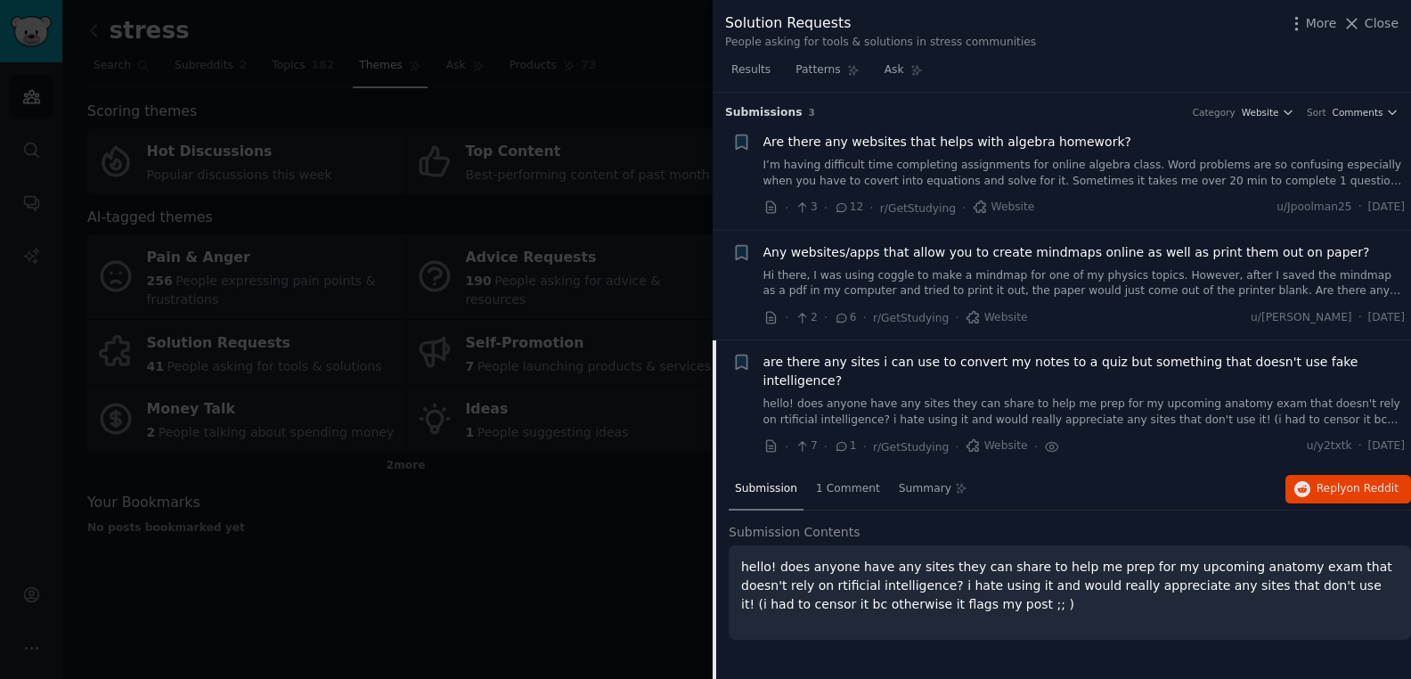
scroll to position [38, 0]
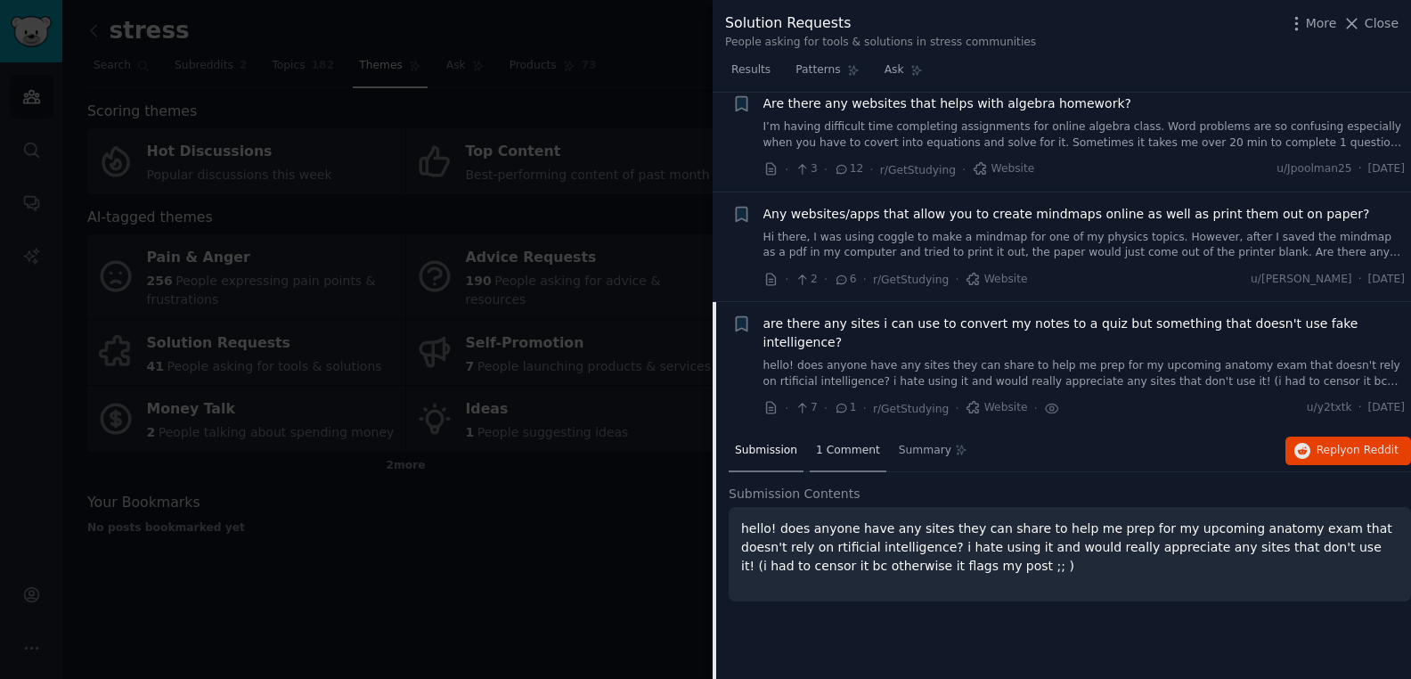
click at [837, 443] on span "1 Comment" at bounding box center [848, 451] width 64 height 16
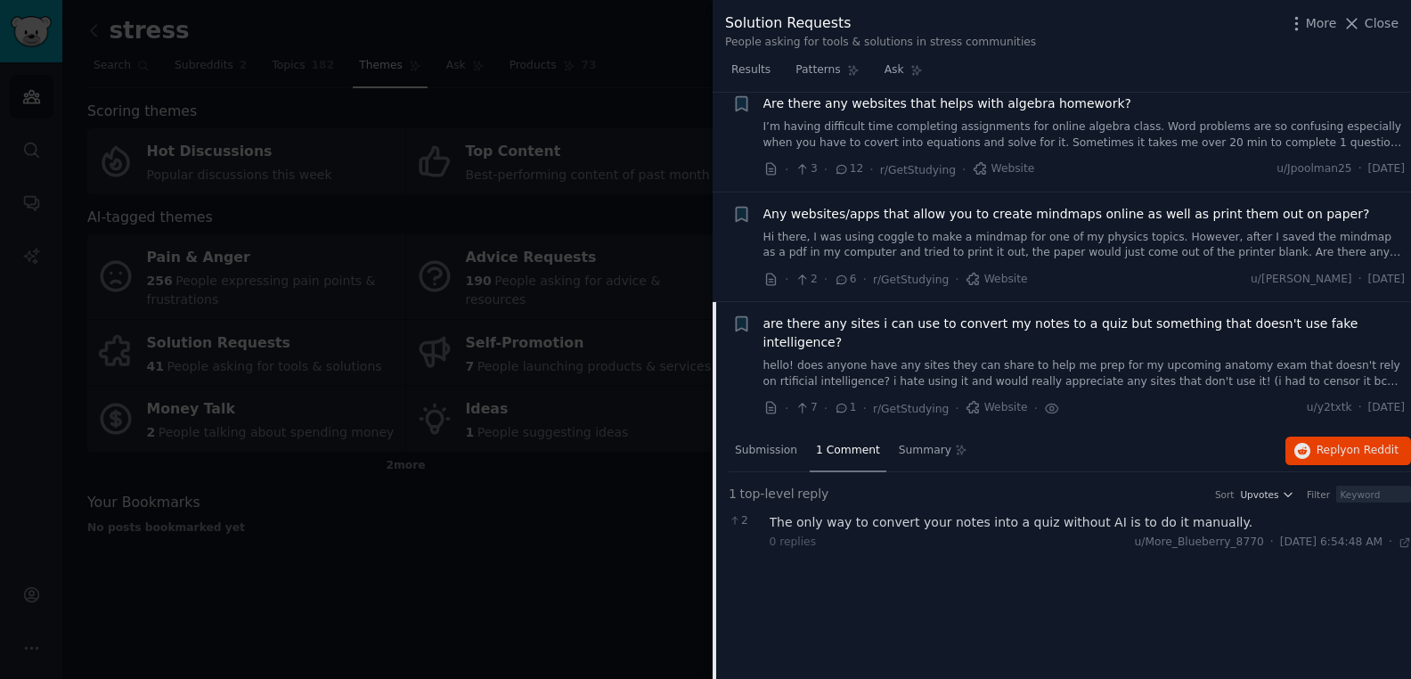
scroll to position [0, 0]
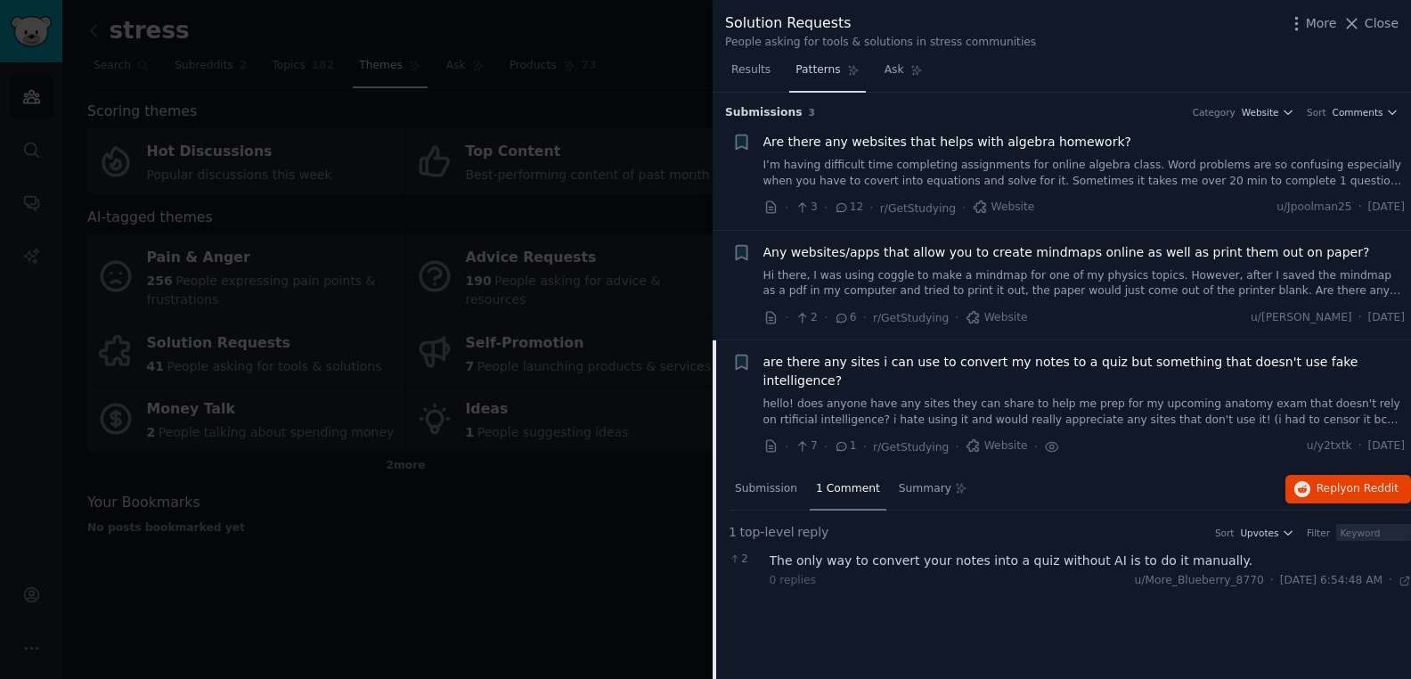
click at [821, 74] on span "Patterns" at bounding box center [818, 70] width 45 height 16
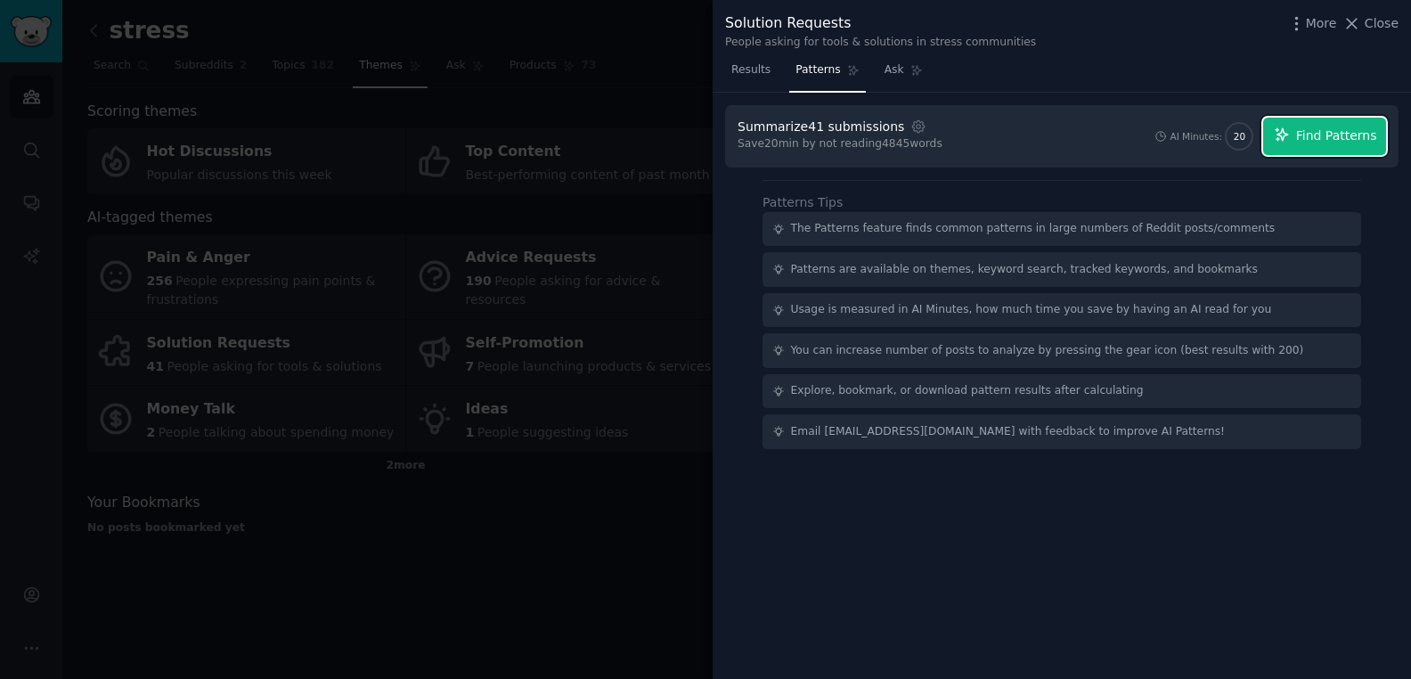
click at [1346, 135] on span "Find Patterns" at bounding box center [1336, 136] width 81 height 19
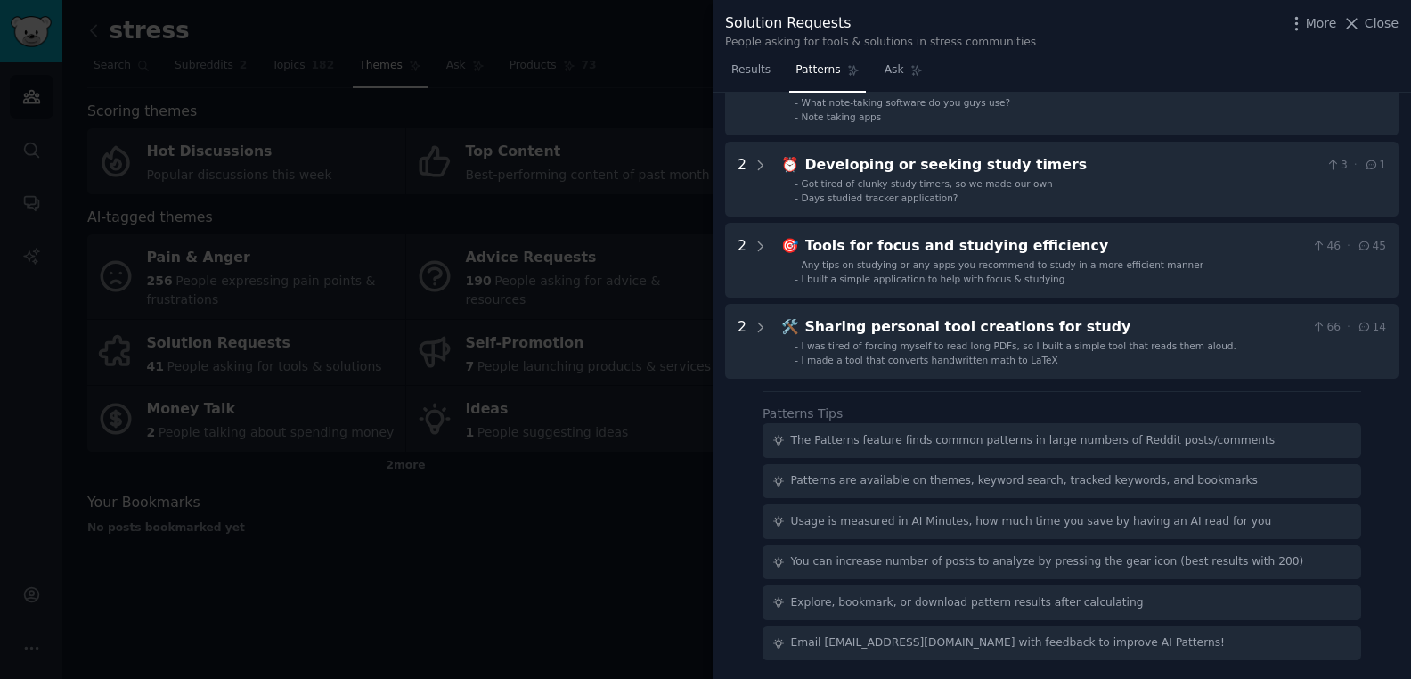
scroll to position [464, 0]
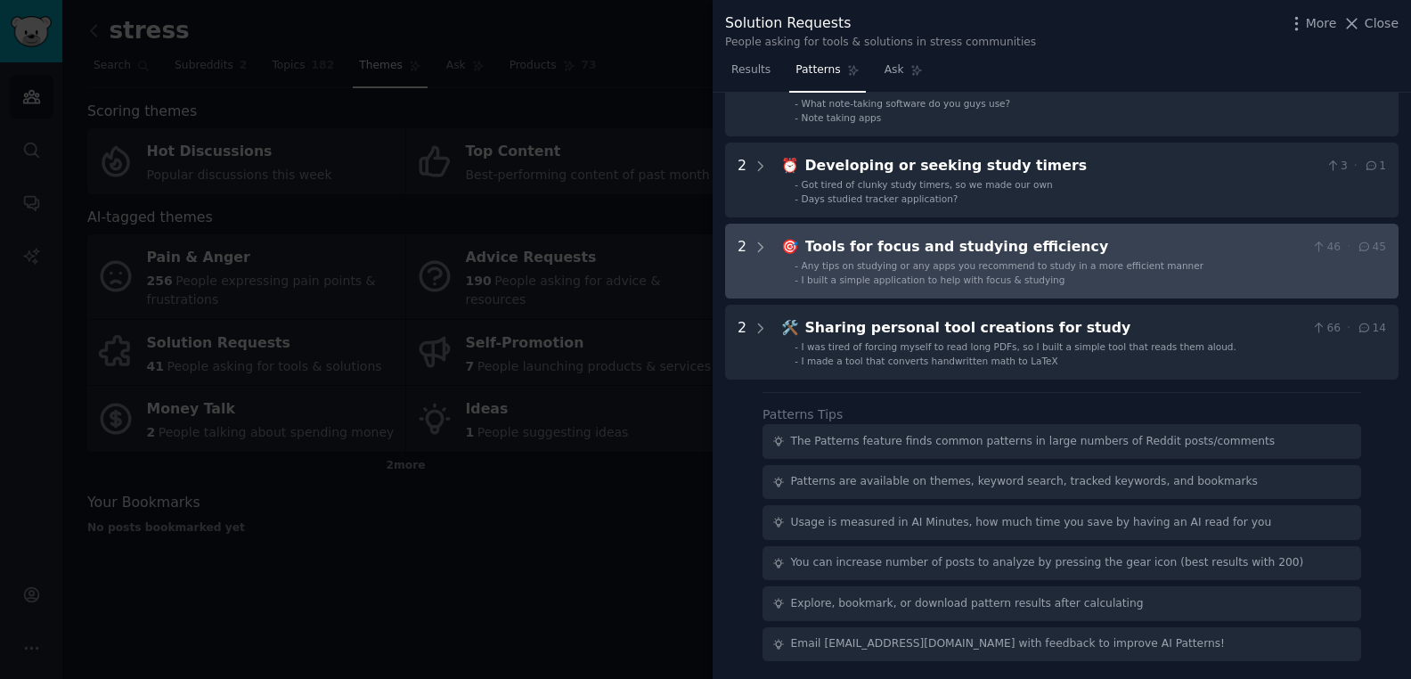
click at [909, 252] on div "Tools for focus and studying efficiency" at bounding box center [1055, 247] width 500 height 22
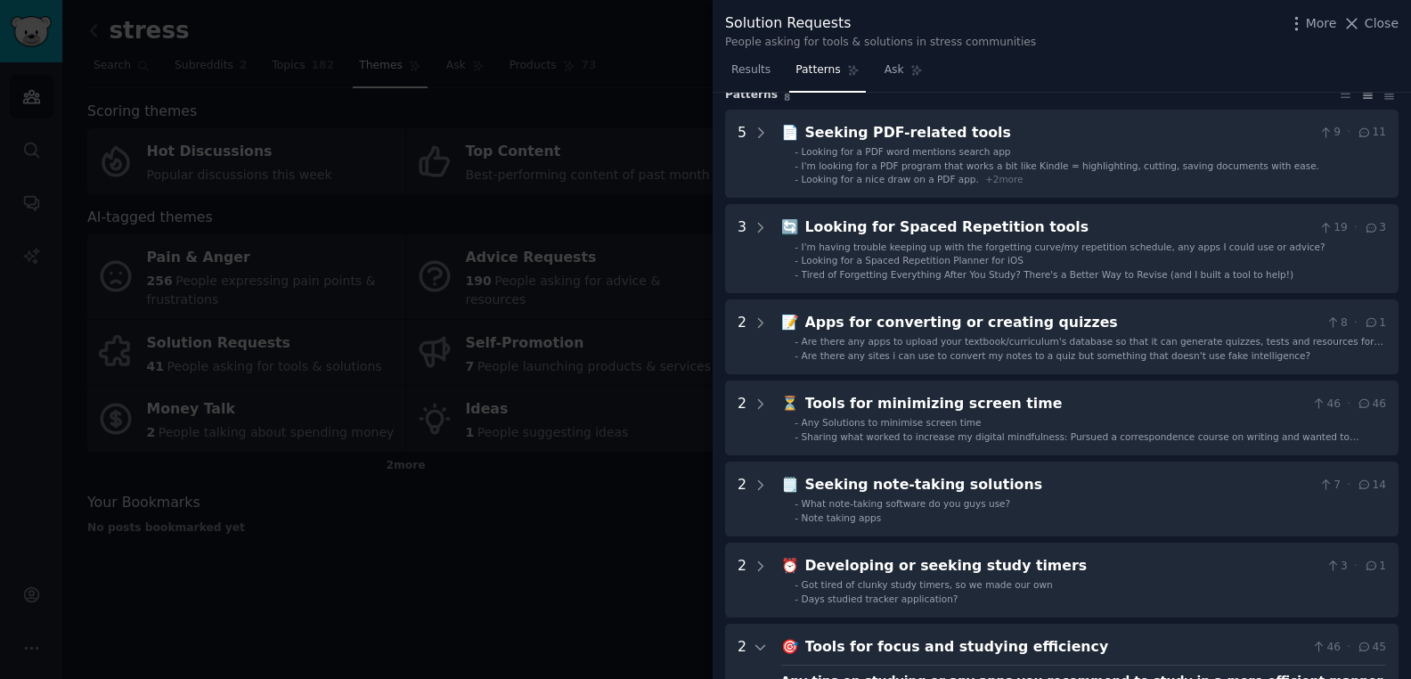
scroll to position [0, 0]
